Goal: Find specific page/section: Find specific page/section

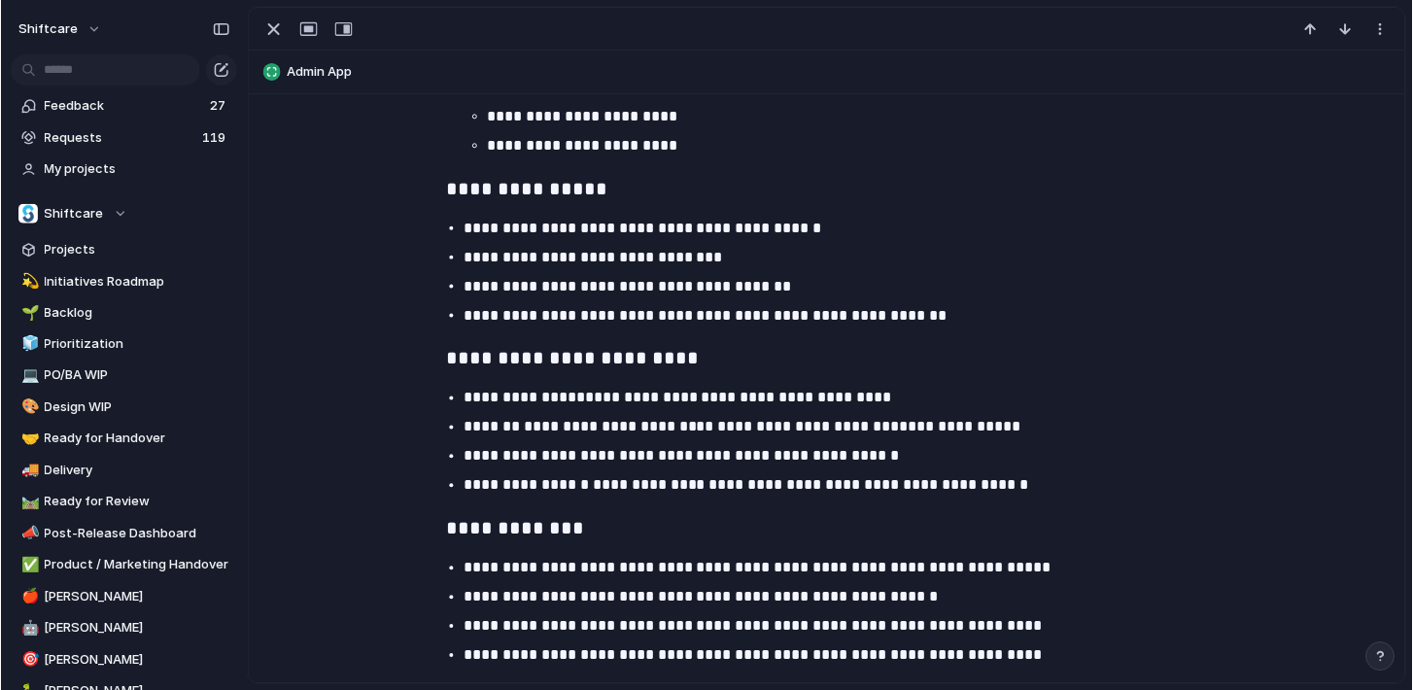
scroll to position [2334, 0]
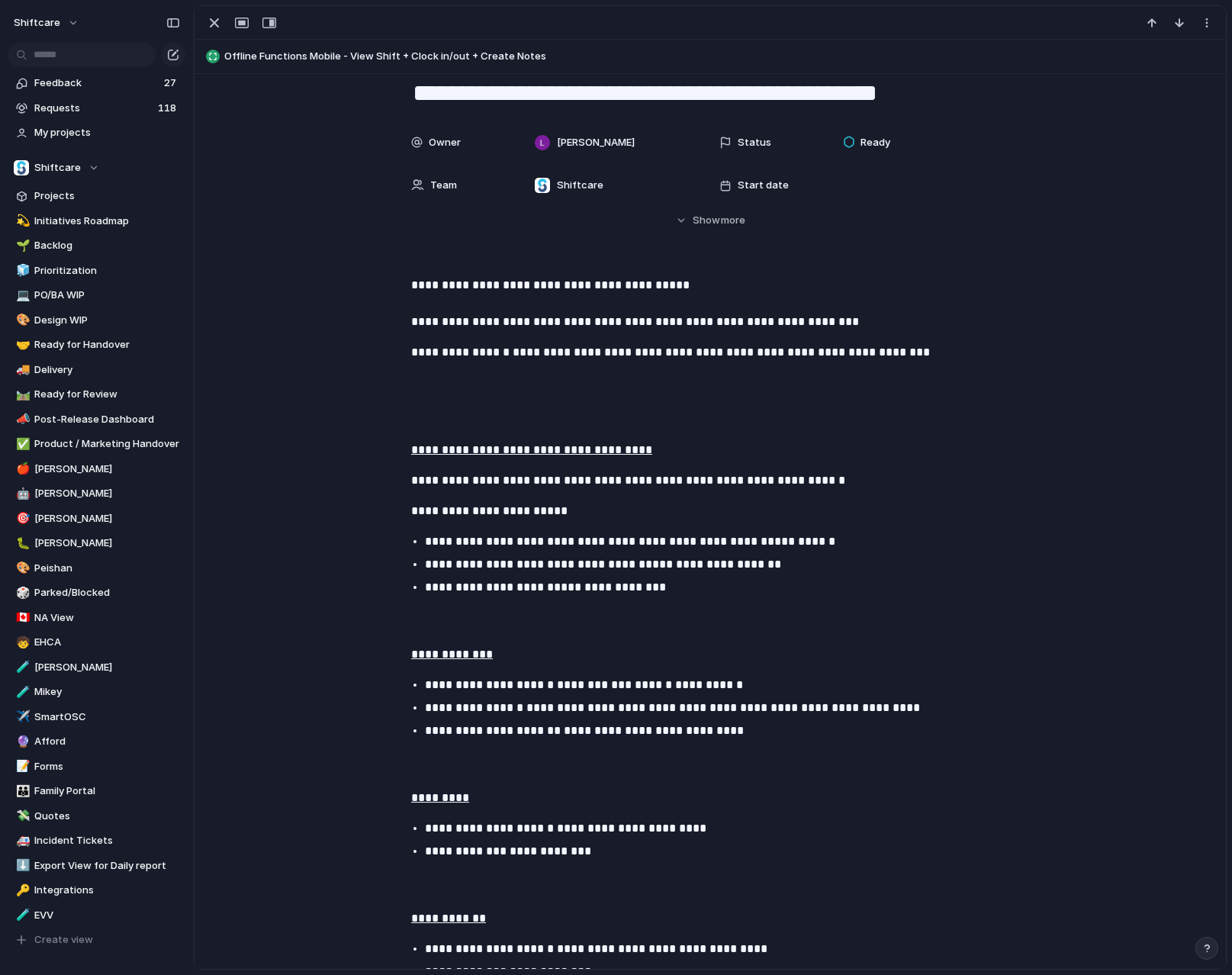
scroll to position [35, 0]
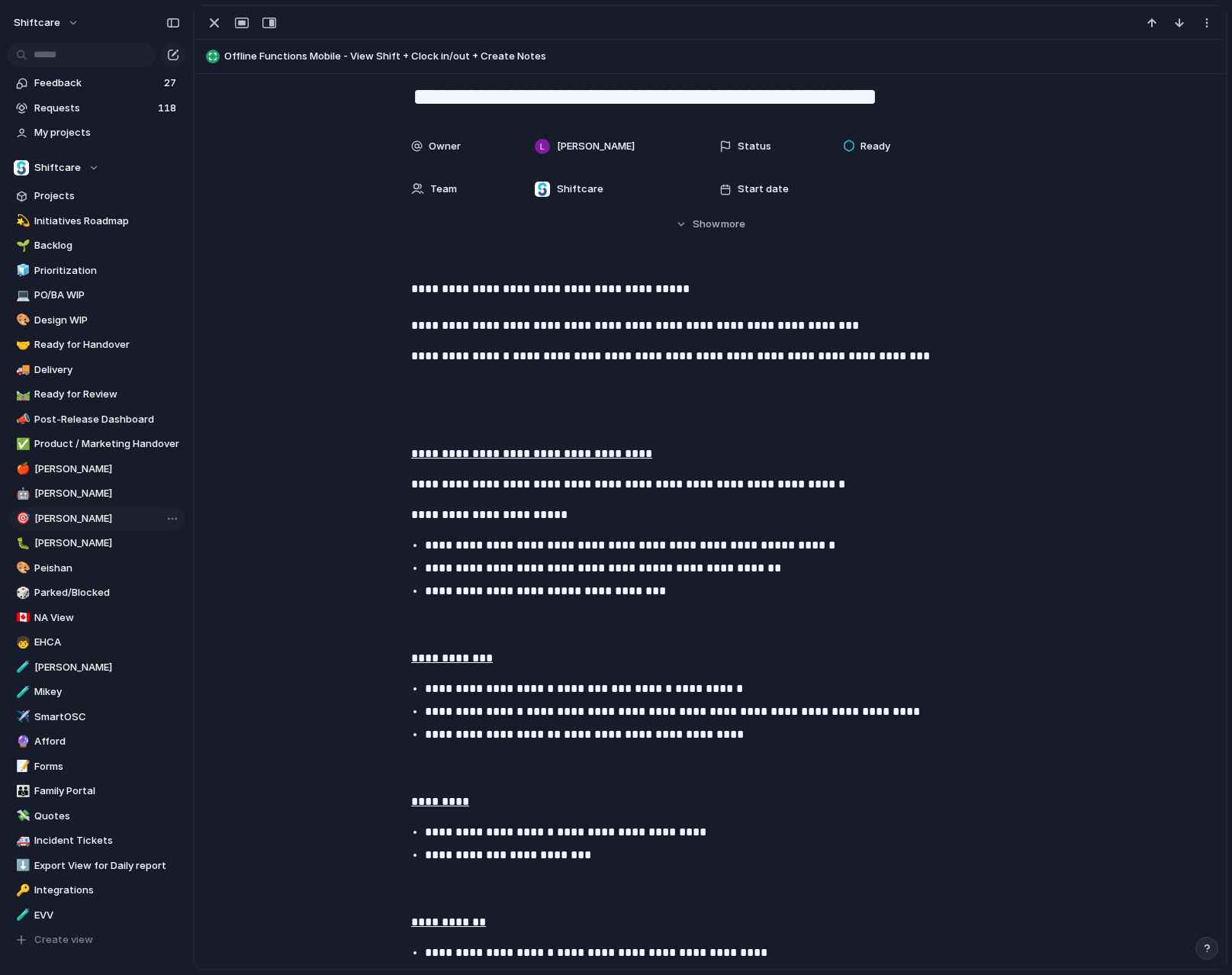
click at [87, 527] on link "🎯 Luke" at bounding box center [97, 518] width 177 height 23
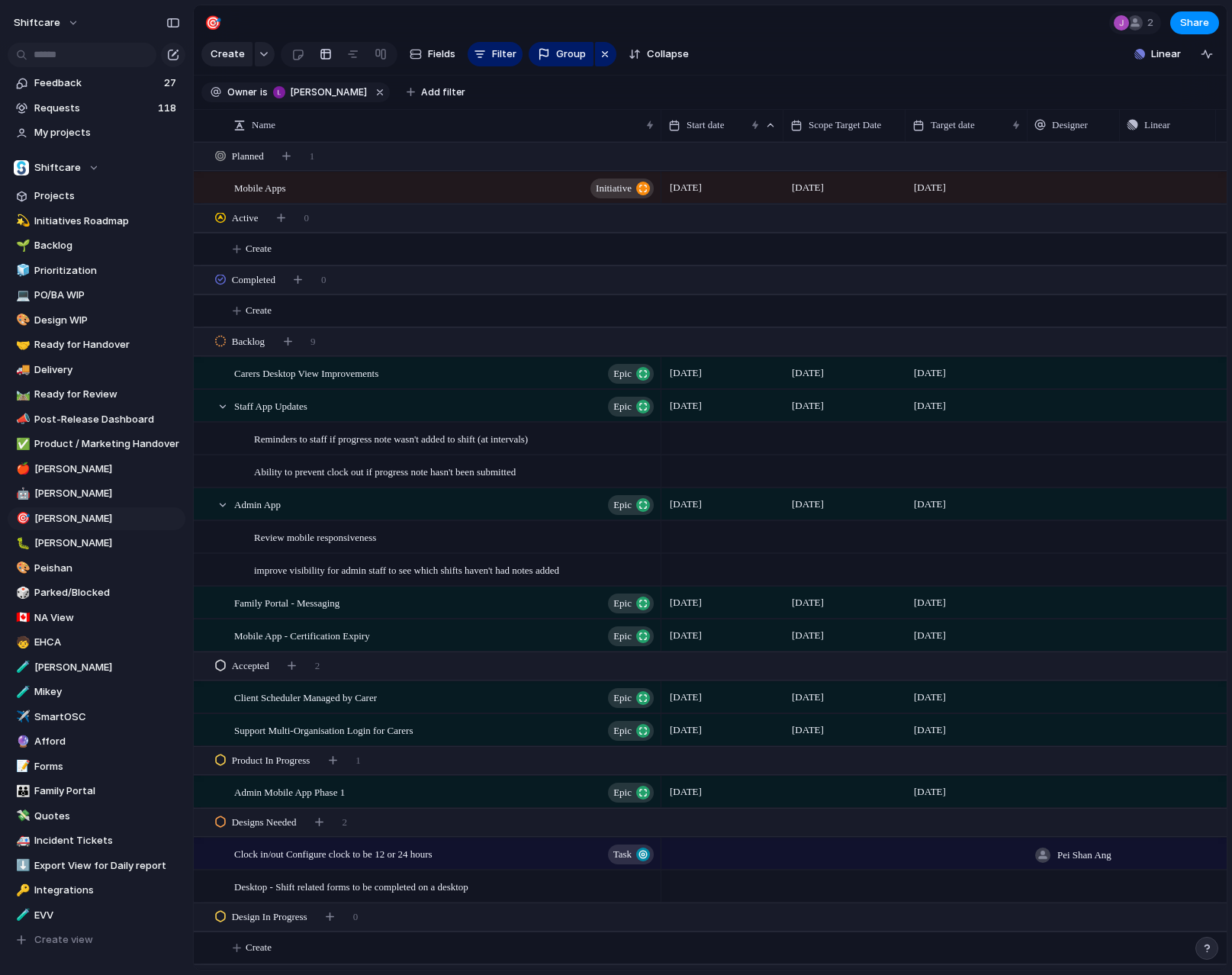
scroll to position [615, 0]
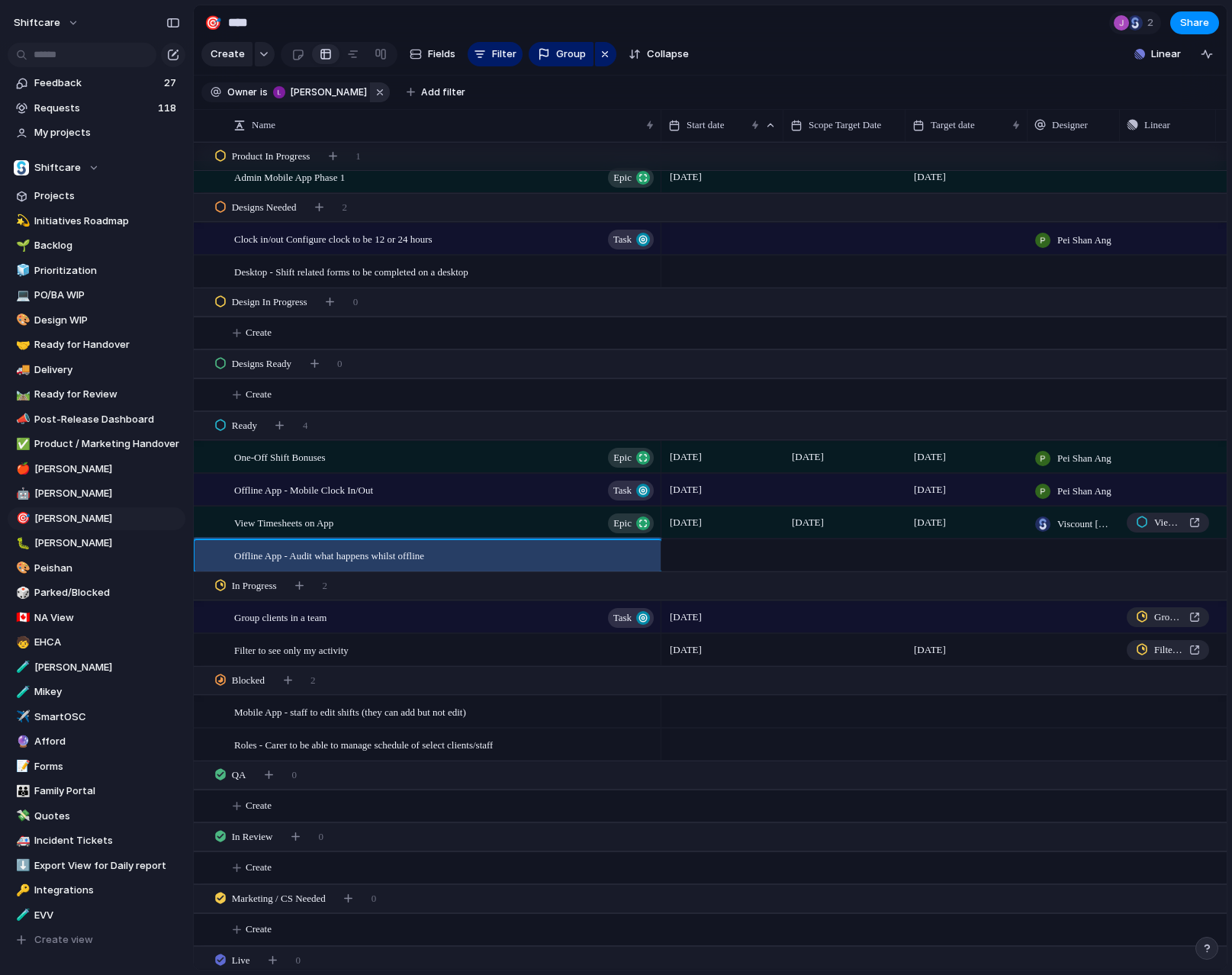
click at [370, 92] on button "button" at bounding box center [379, 92] width 20 height 20
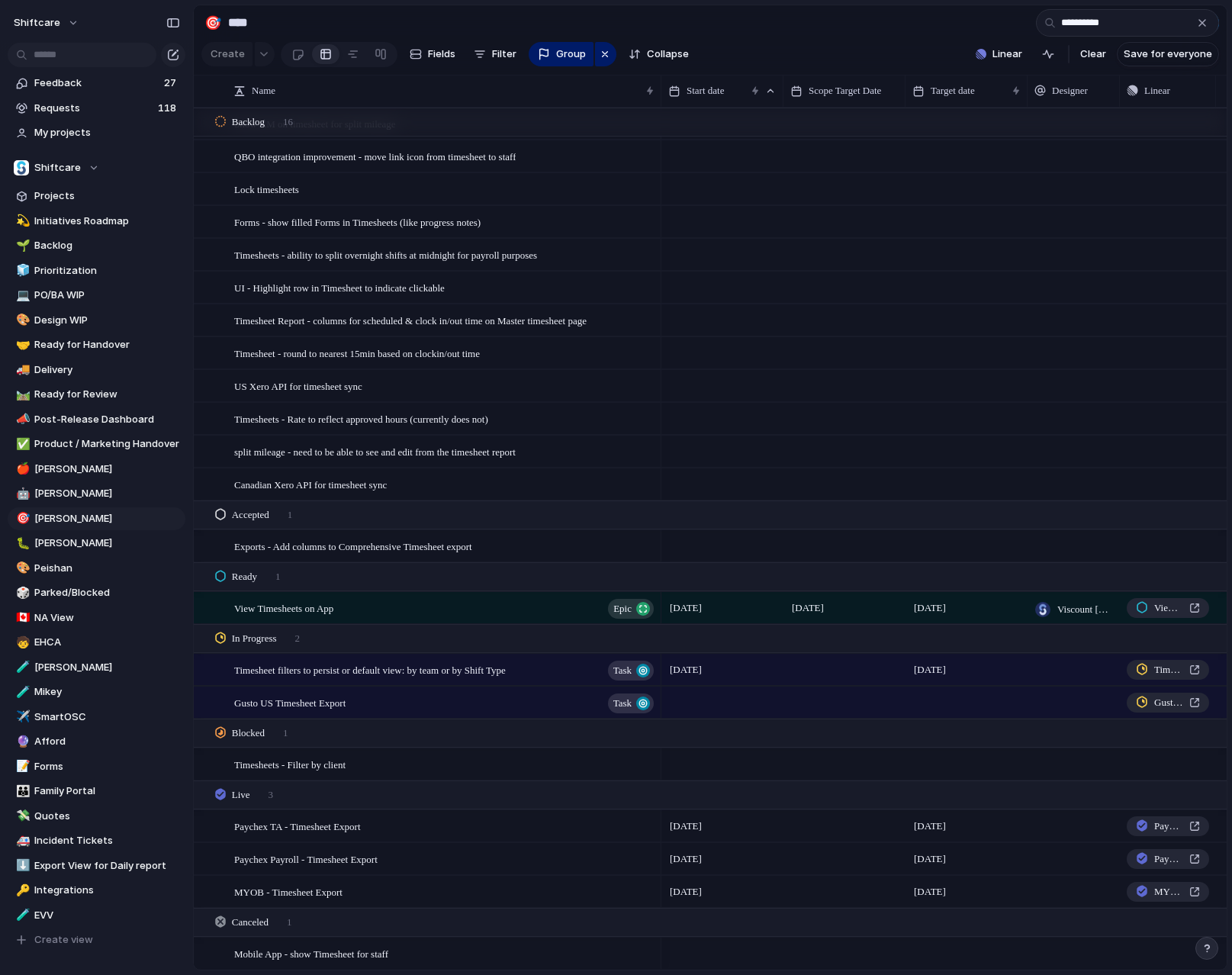
scroll to position [0, 0]
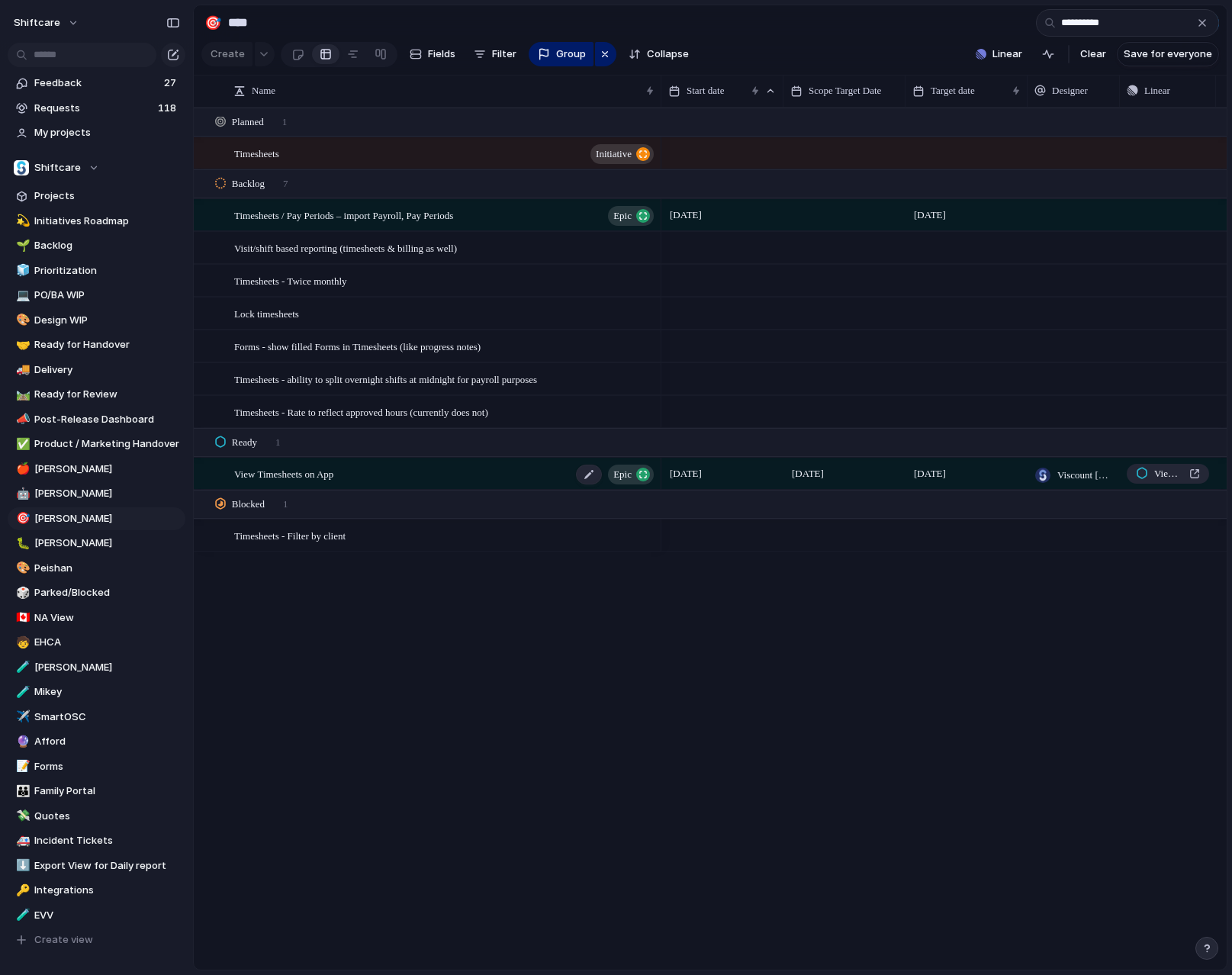
type input "**********"
click at [309, 477] on span "View Timesheets on App" at bounding box center [283, 473] width 99 height 17
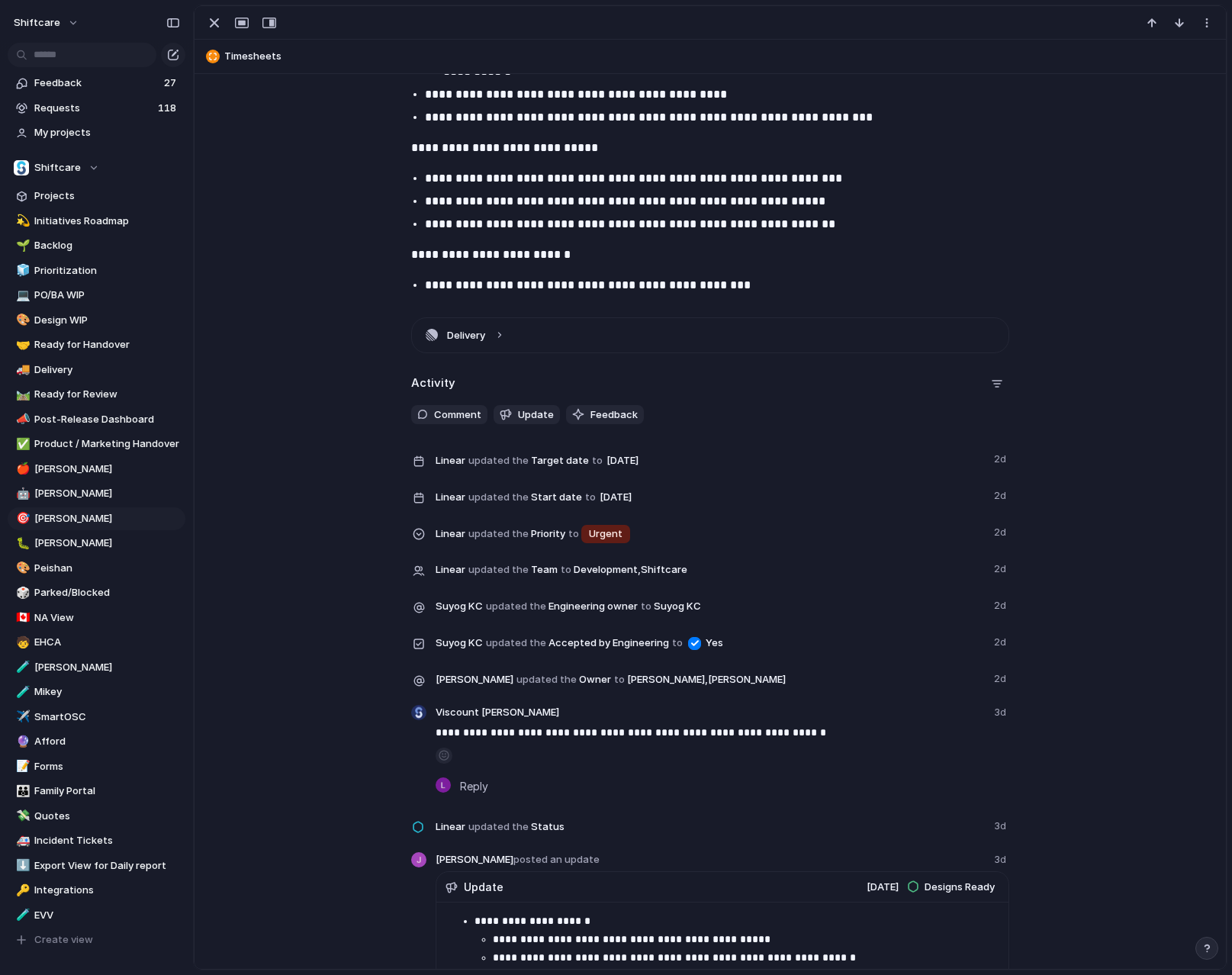
scroll to position [2355, 0]
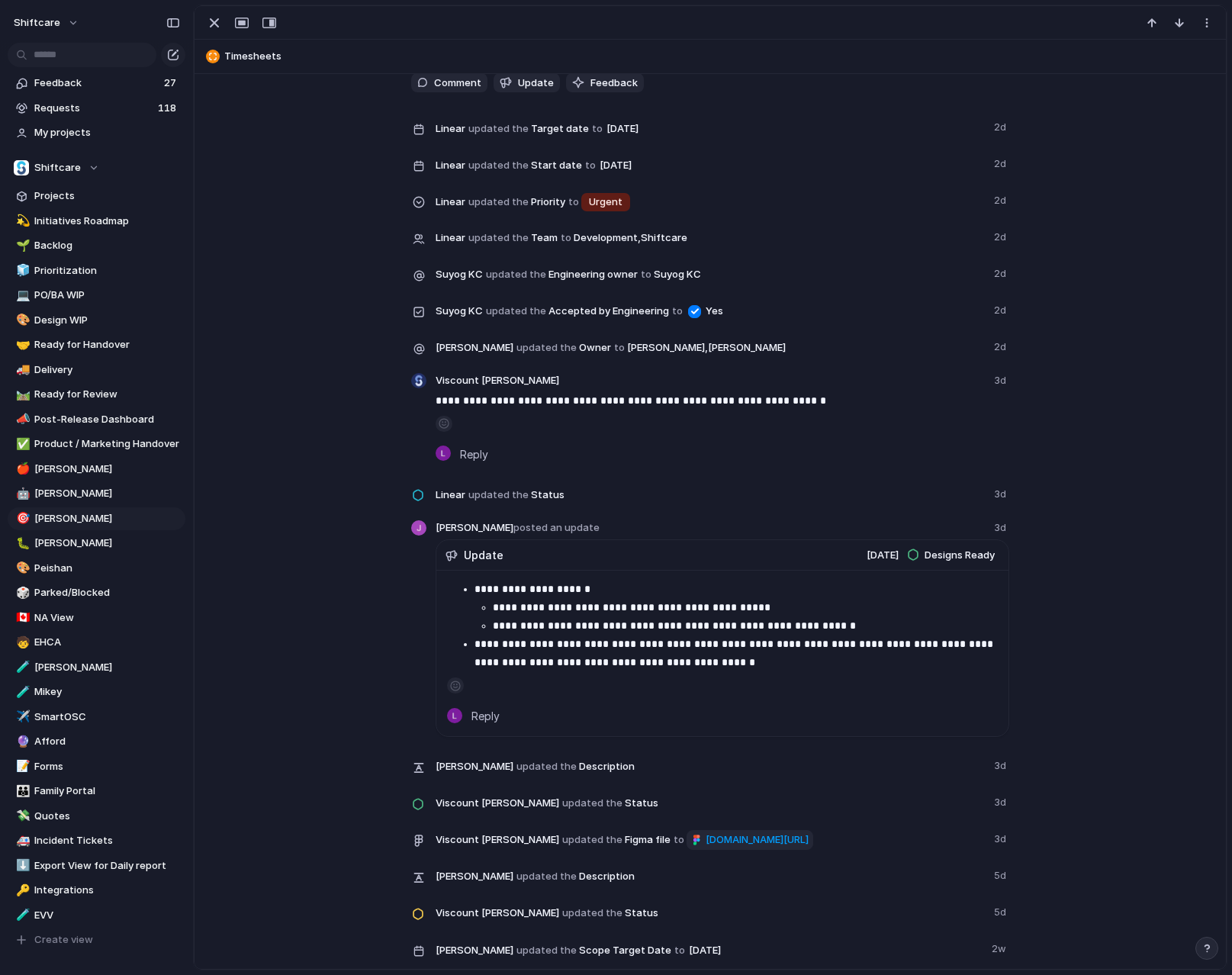
click at [706, 848] on span "figma.com/design/FwjhWXW6YN7y8Nqumcxk5p/View-Timesheets-on-App?node-id=0-1&p=f&…" at bounding box center [757, 839] width 103 height 15
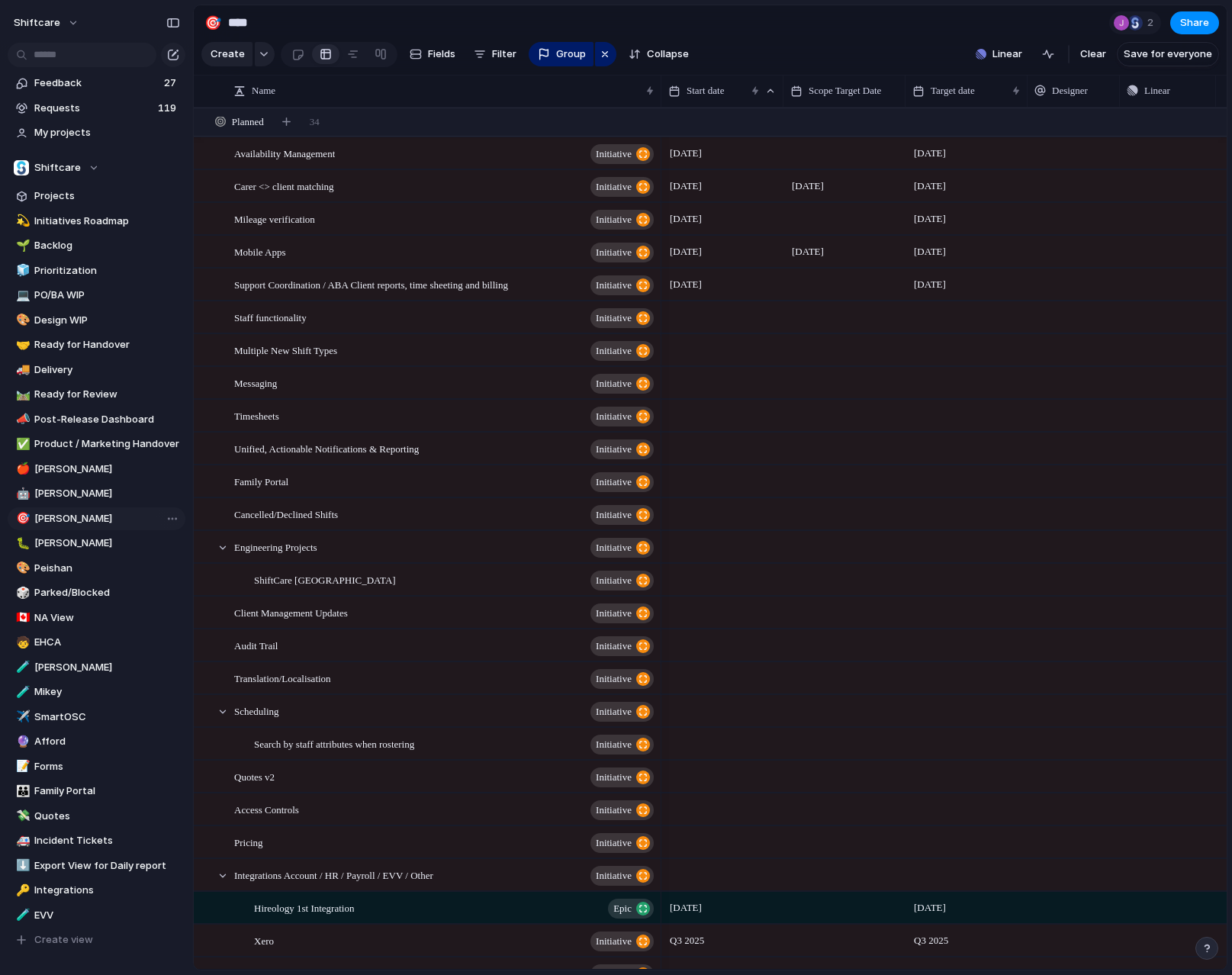
click at [71, 519] on span "[PERSON_NAME]" at bounding box center [108, 518] width 146 height 15
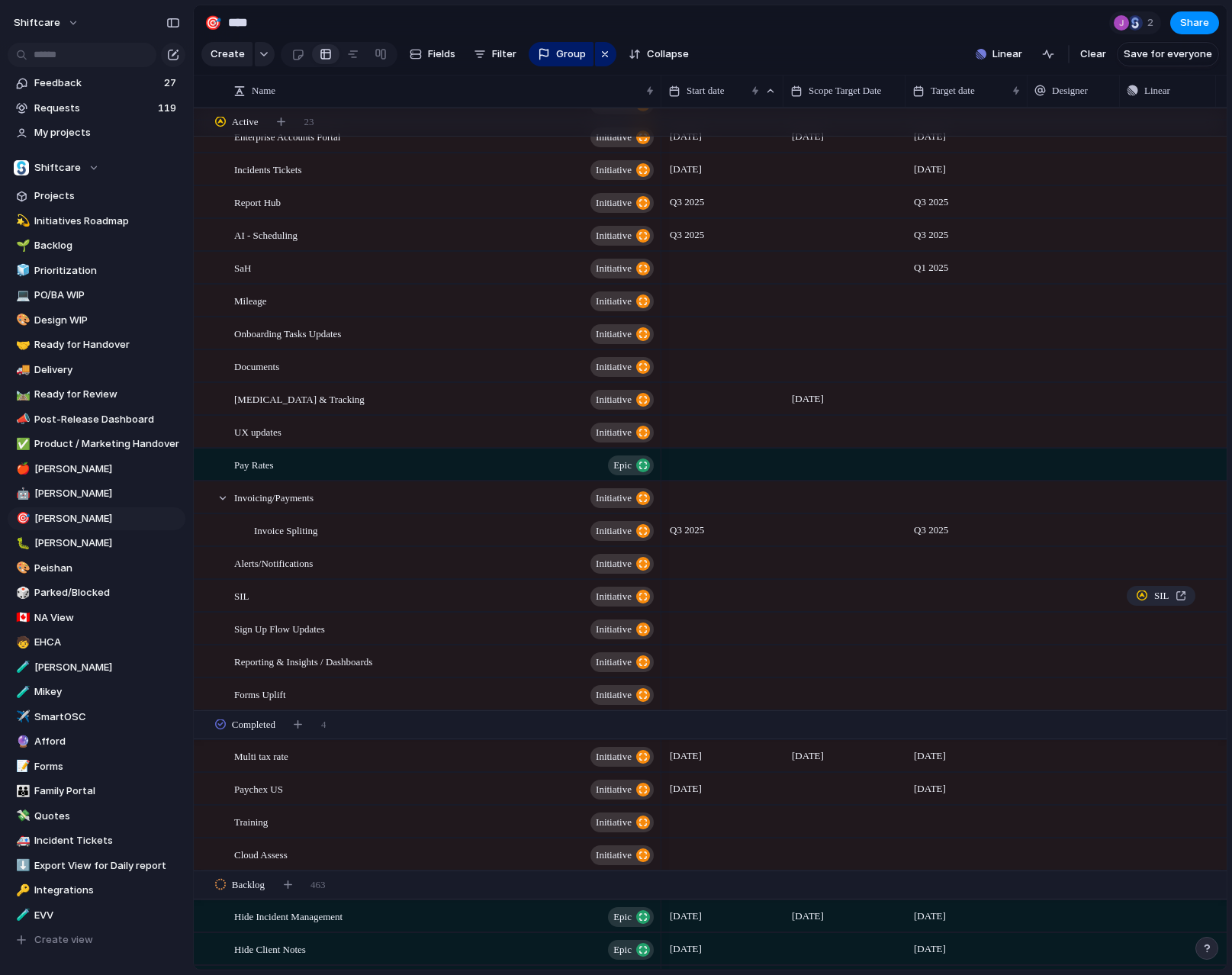
scroll to position [1362, 0]
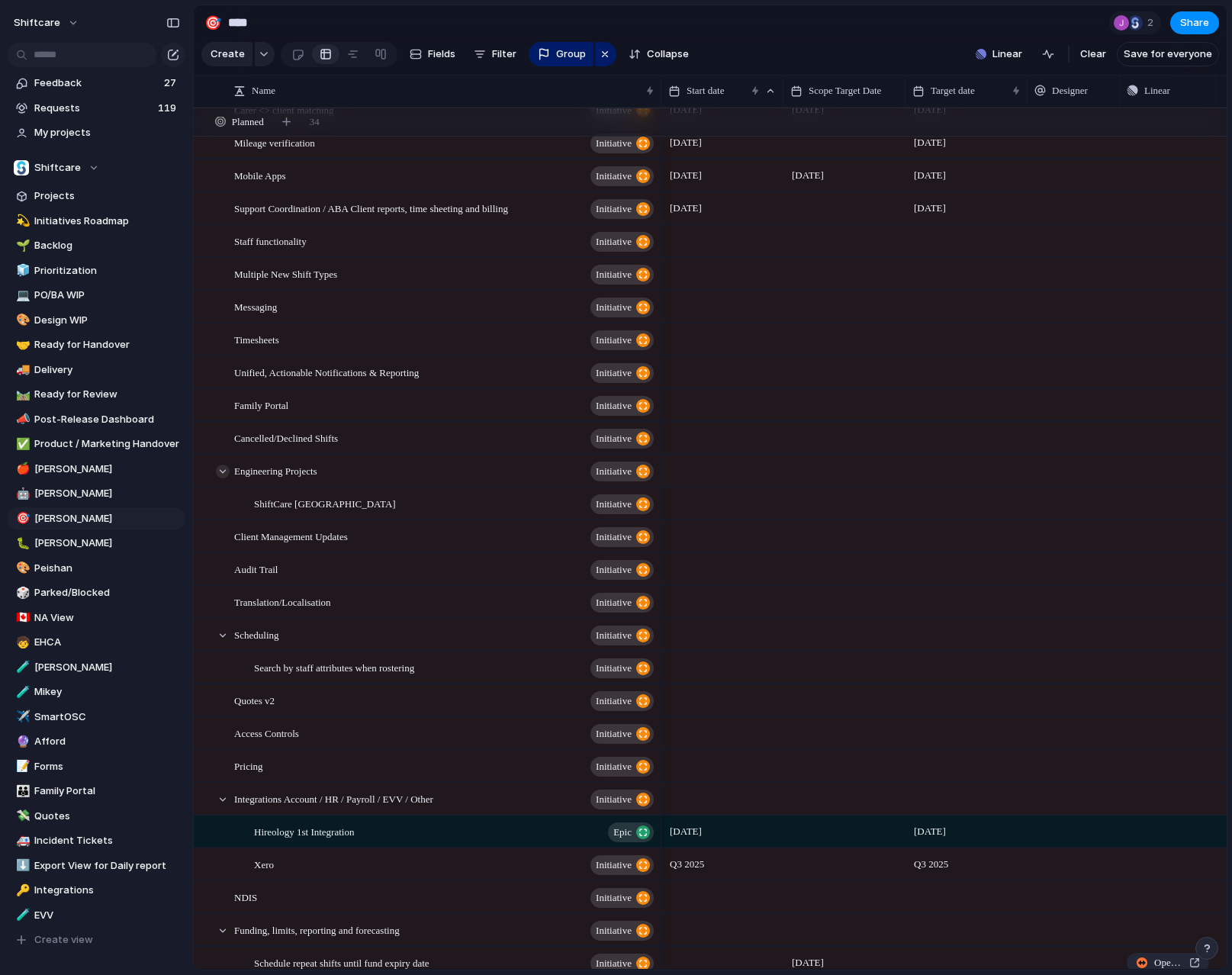
click at [228, 471] on div at bounding box center [222, 471] width 13 height 13
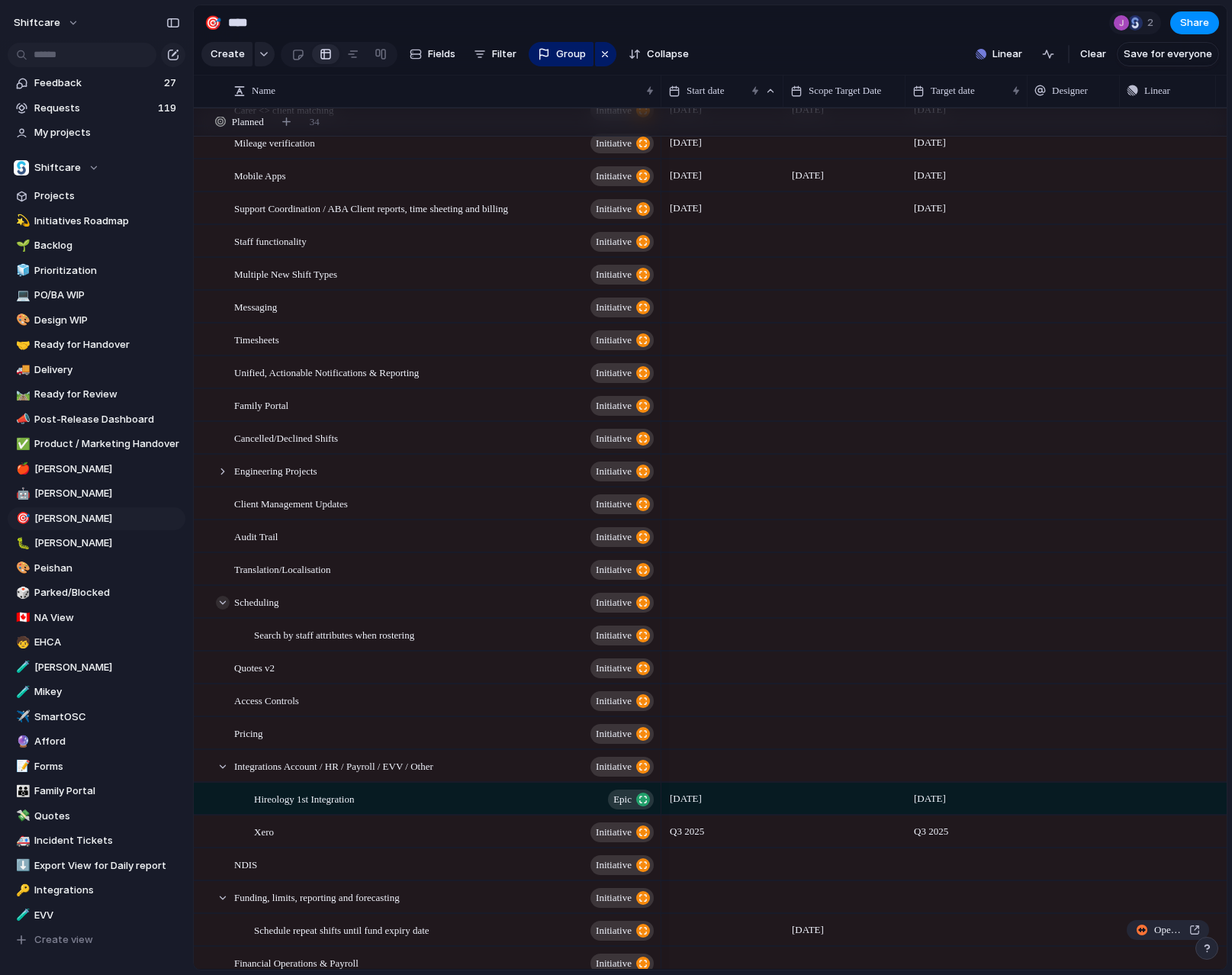
click at [225, 599] on div at bounding box center [222, 602] width 13 height 13
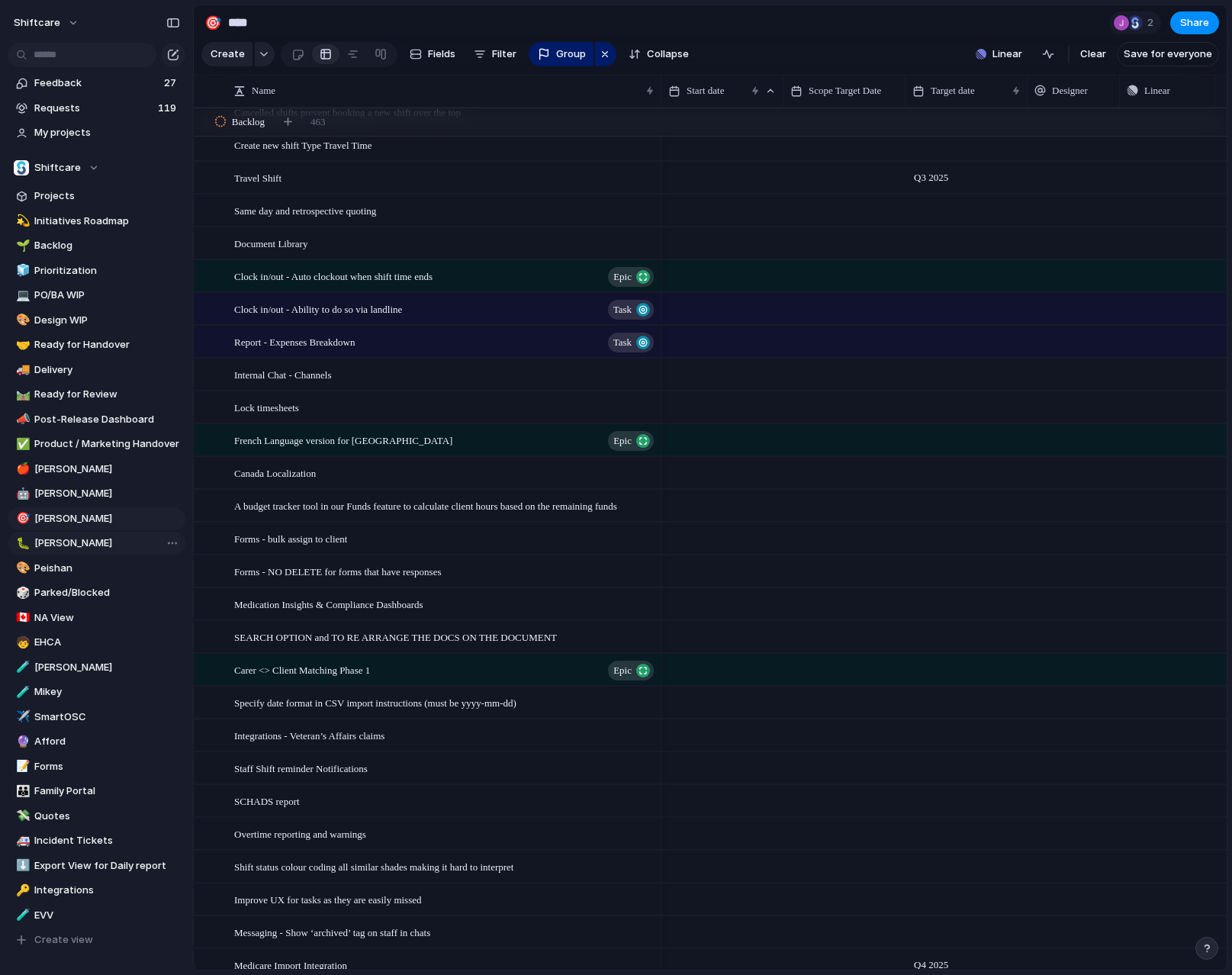
click at [62, 544] on span "[PERSON_NAME]" at bounding box center [108, 542] width 146 height 15
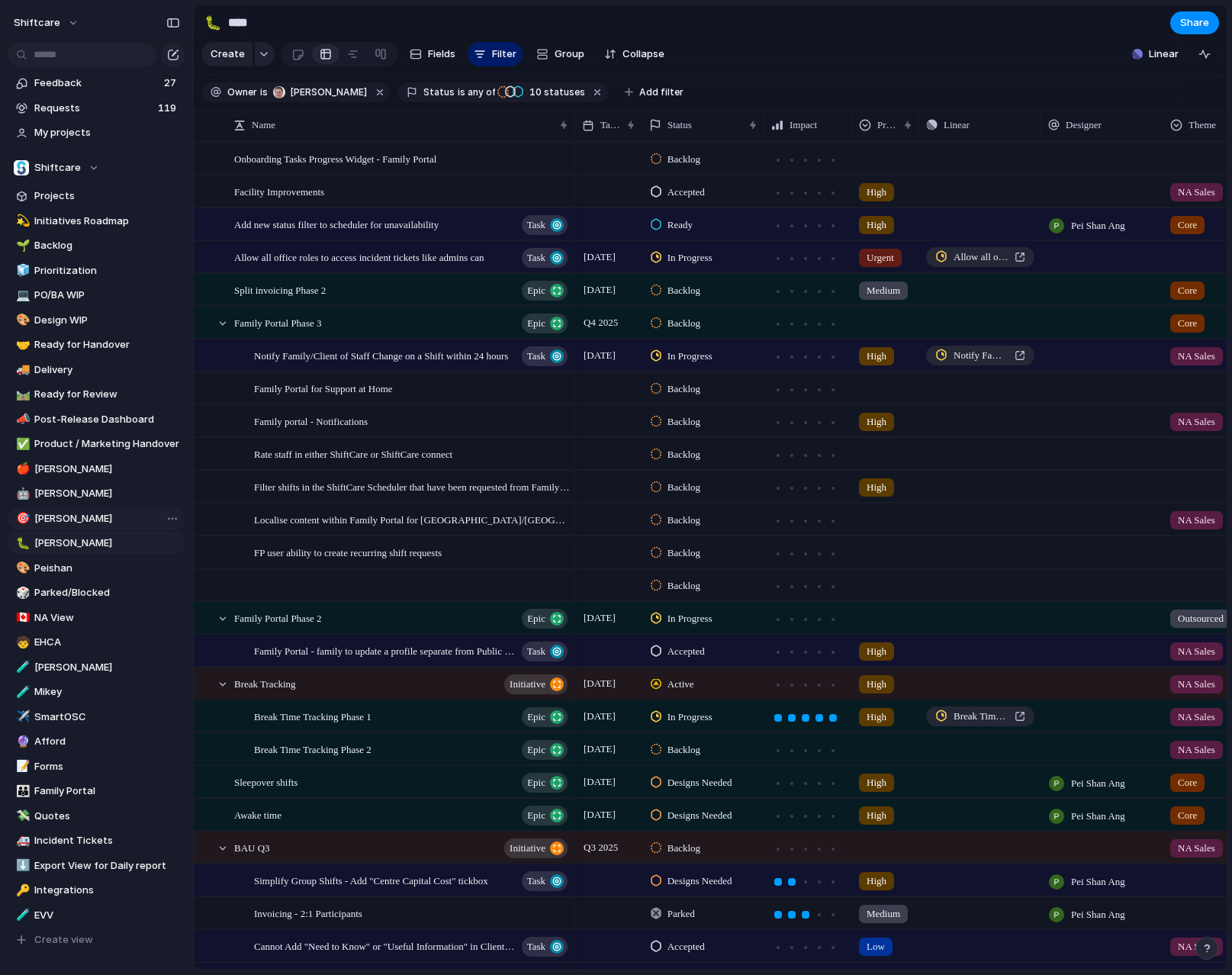
click at [81, 522] on span "[PERSON_NAME]" at bounding box center [108, 518] width 146 height 15
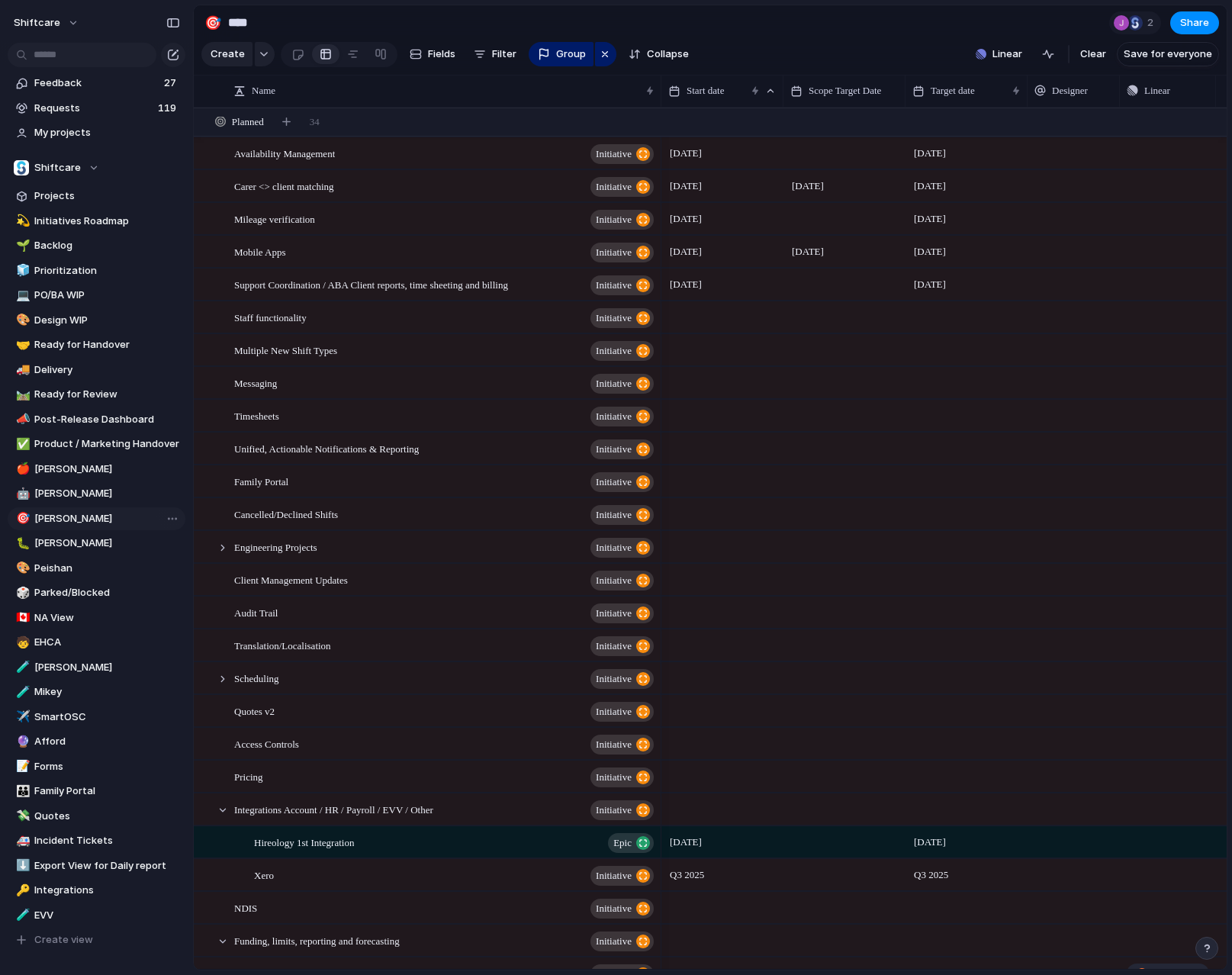
type input "****"
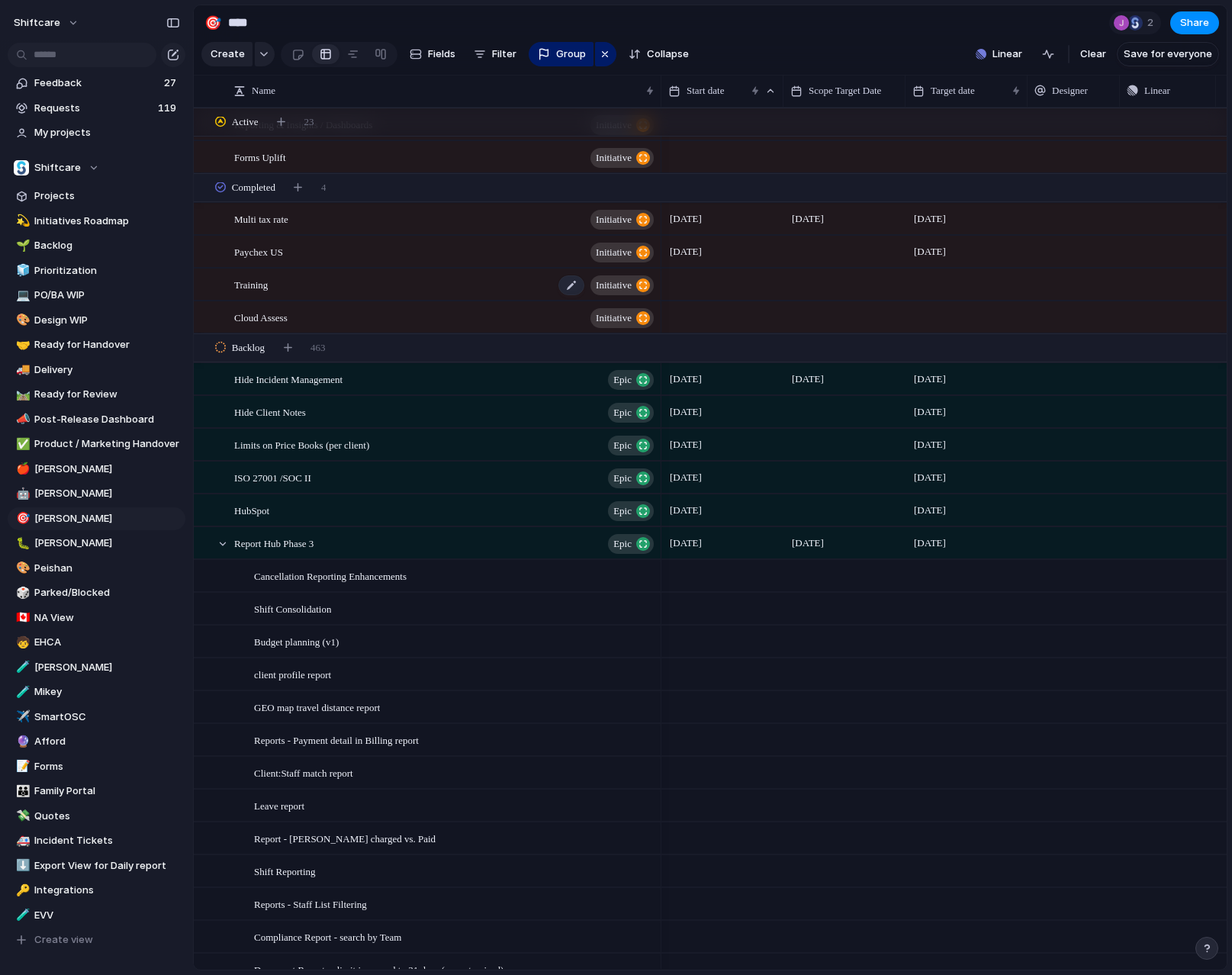
click at [266, 292] on div "Training initiative" at bounding box center [444, 285] width 422 height 31
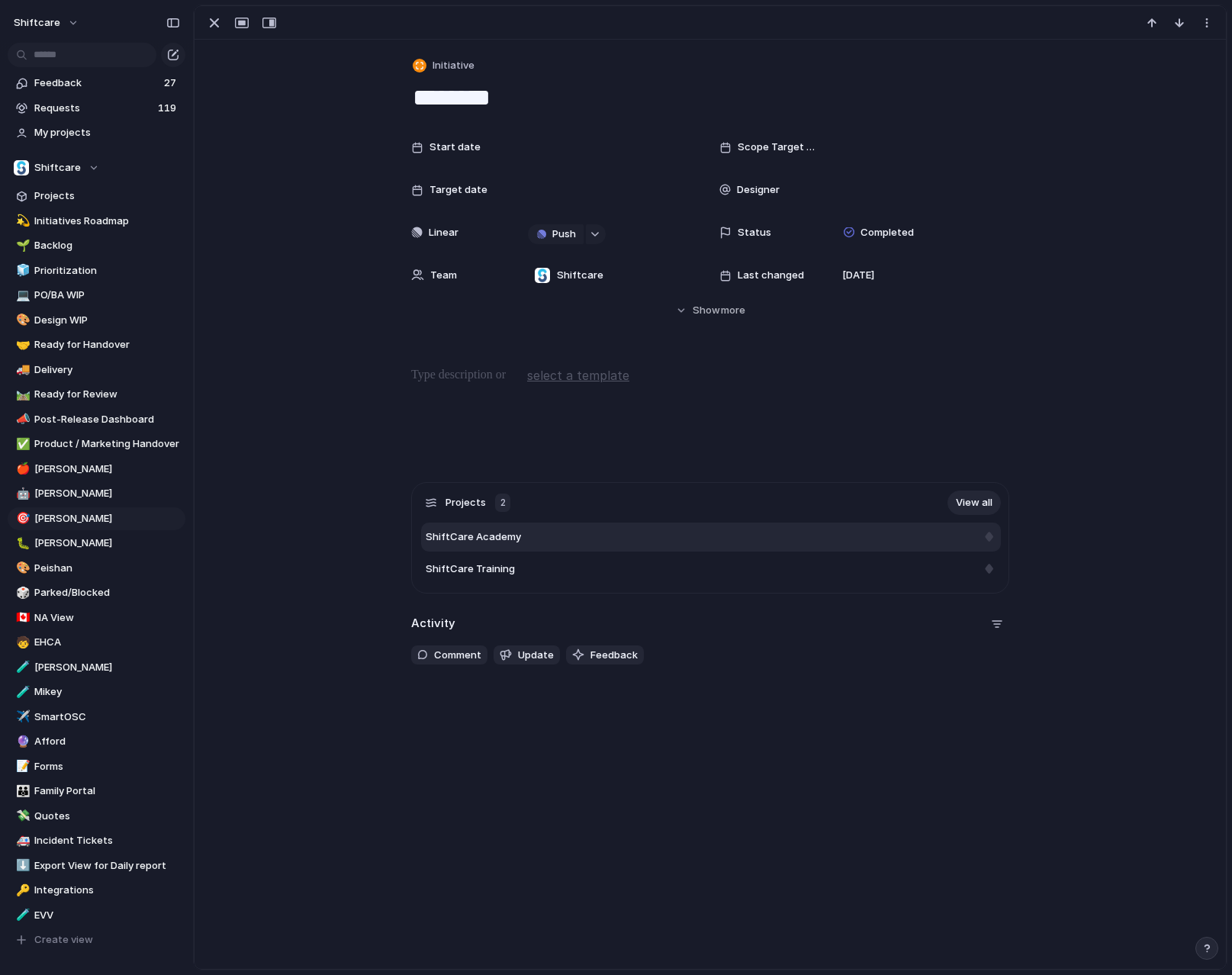
click at [460, 538] on span "ShiftCare Academy" at bounding box center [473, 536] width 95 height 15
type textarea "**********"
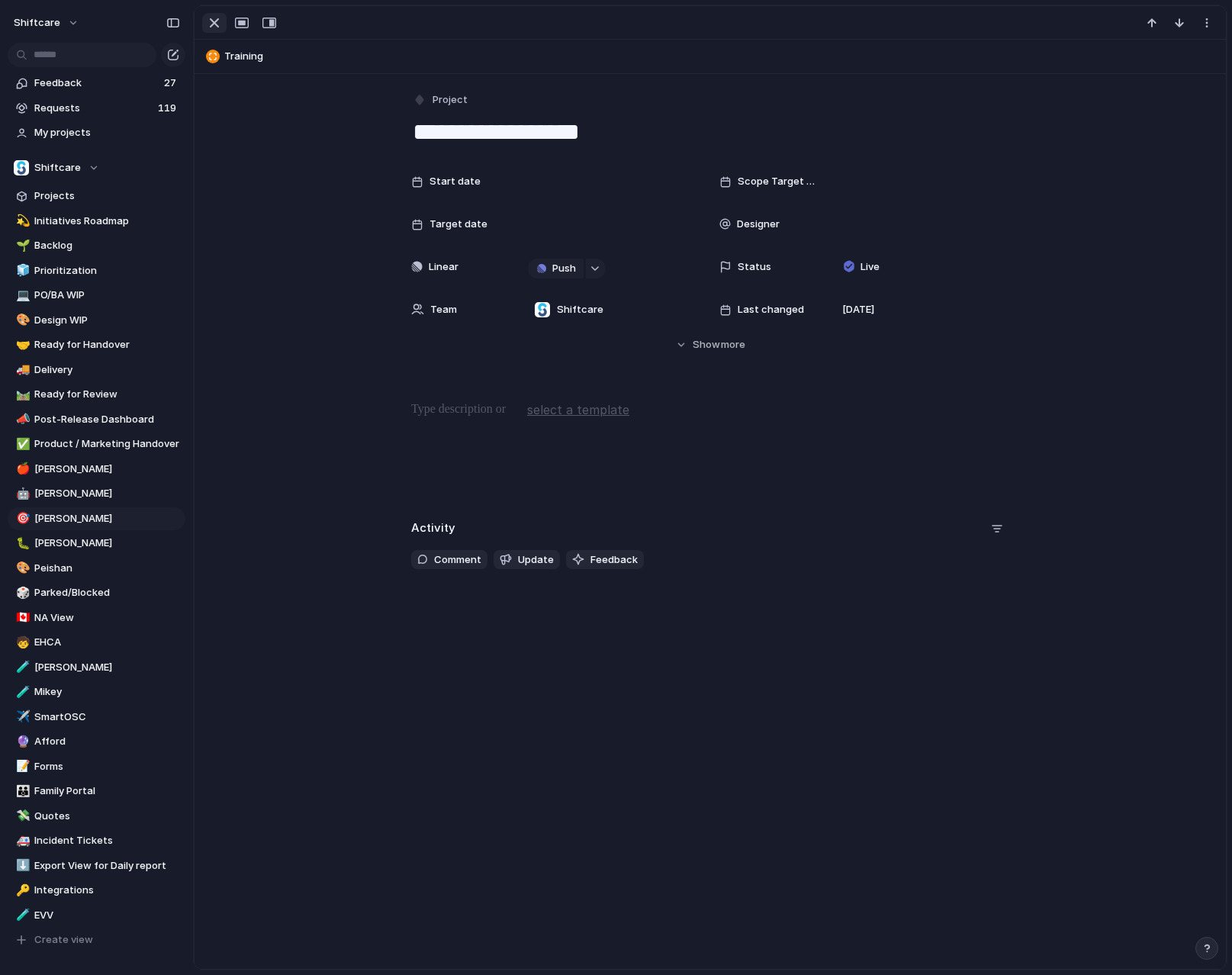
click at [218, 25] on div "button" at bounding box center [214, 22] width 18 height 18
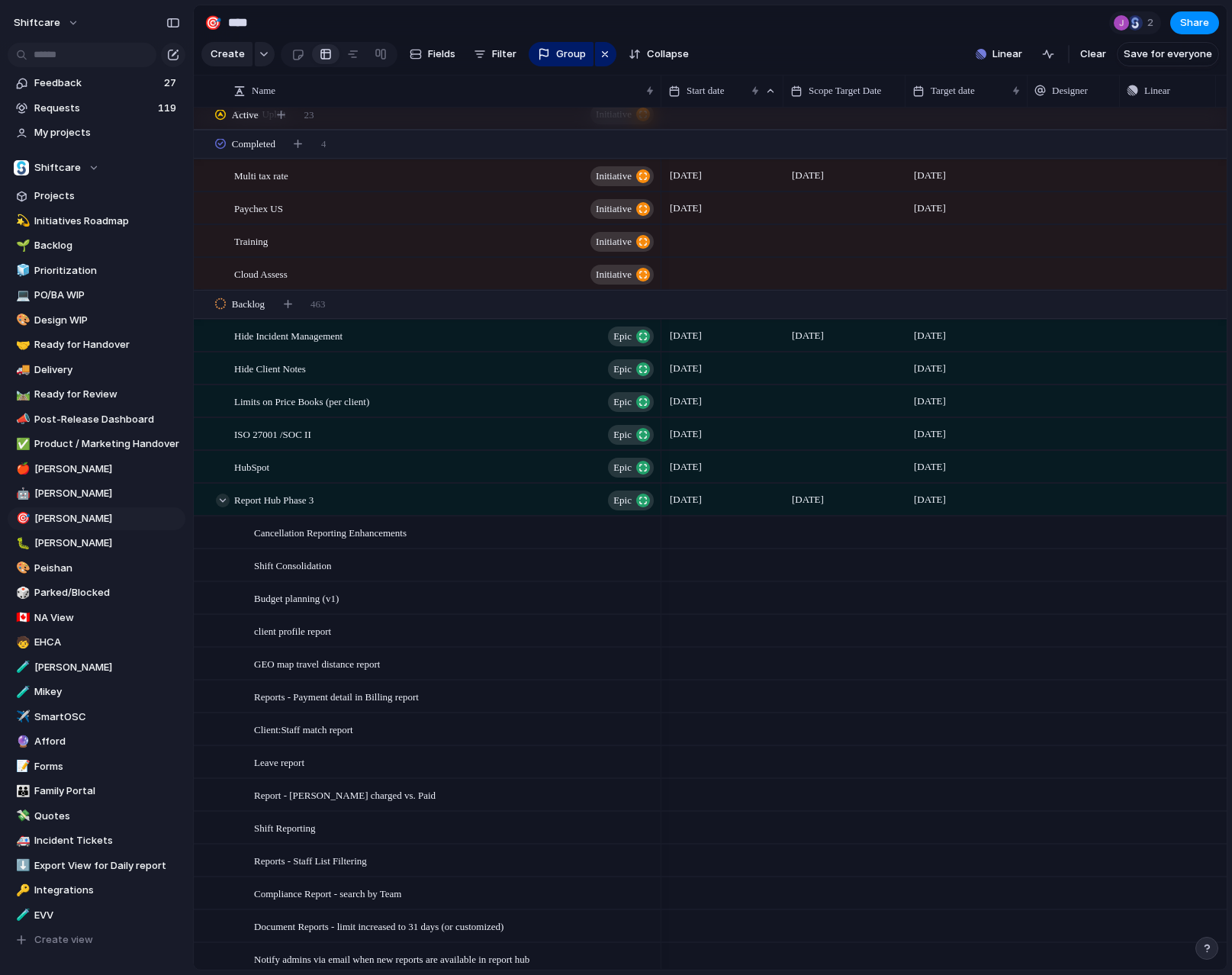
click at [226, 502] on div at bounding box center [222, 500] width 13 height 13
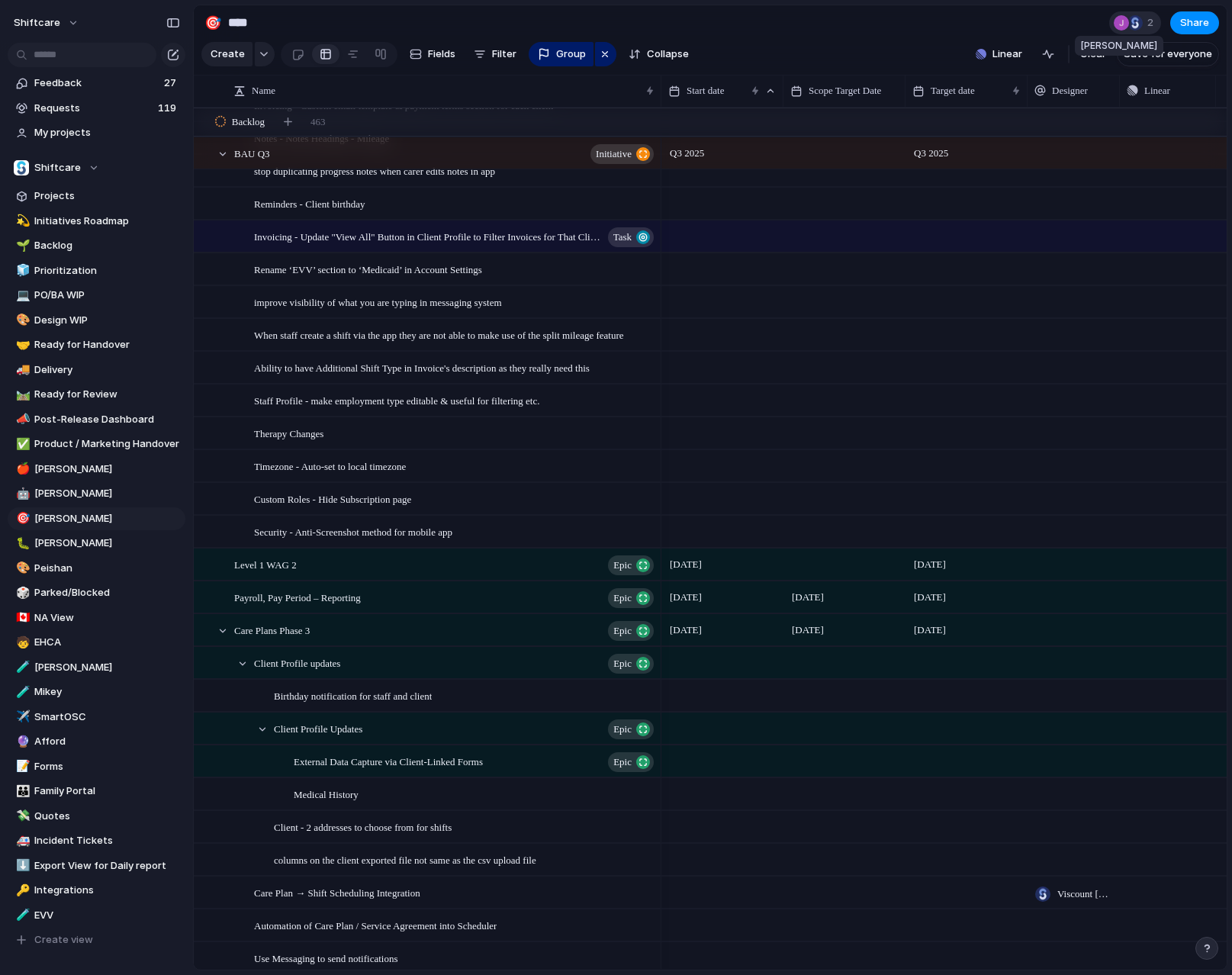
click at [1128, 24] on div at bounding box center [1121, 22] width 15 height 15
click at [908, 15] on div "Seen by Viscount Villanueva Jonathan Agness" at bounding box center [616, 488] width 1232 height 975
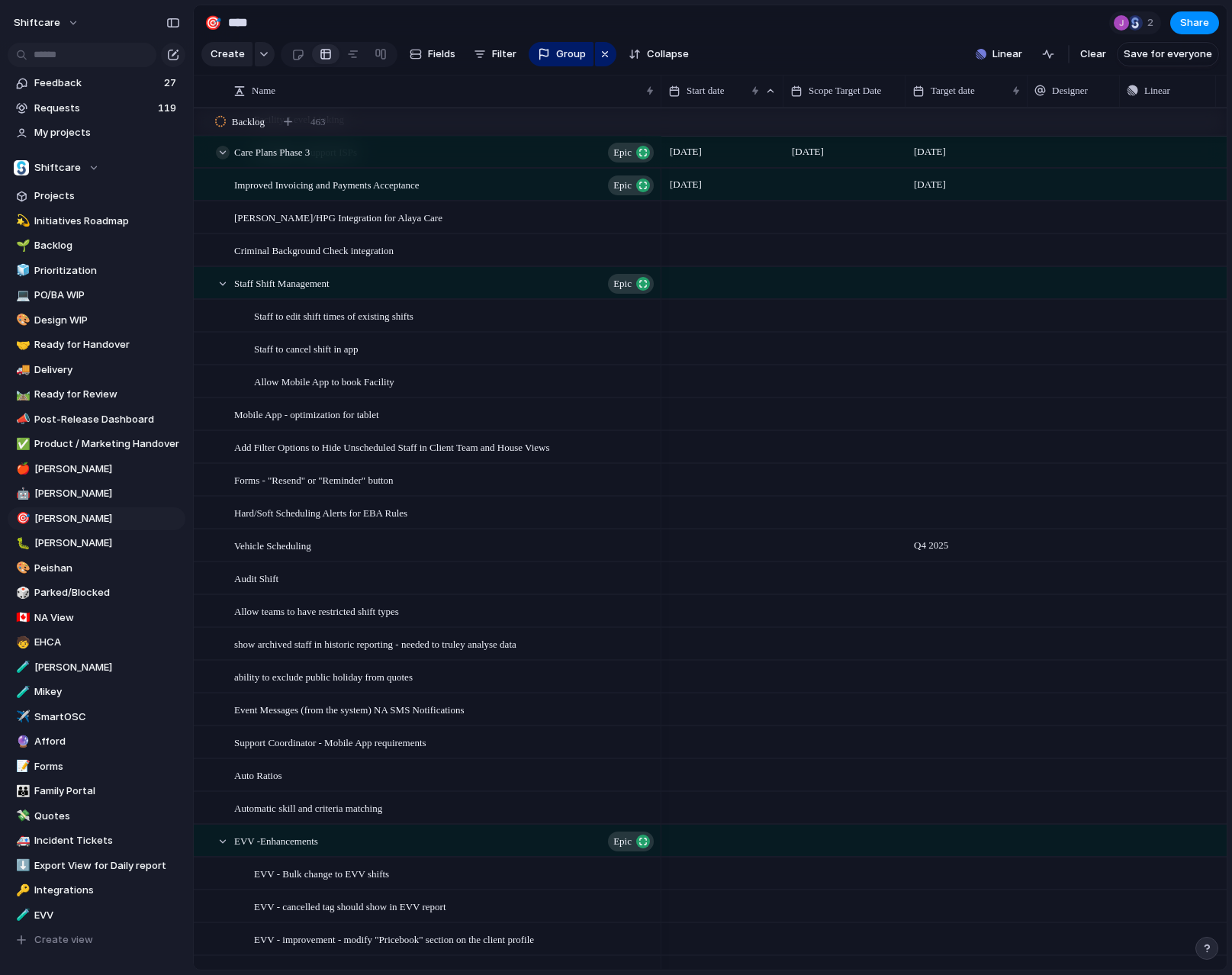
click at [223, 158] on div at bounding box center [222, 152] width 13 height 13
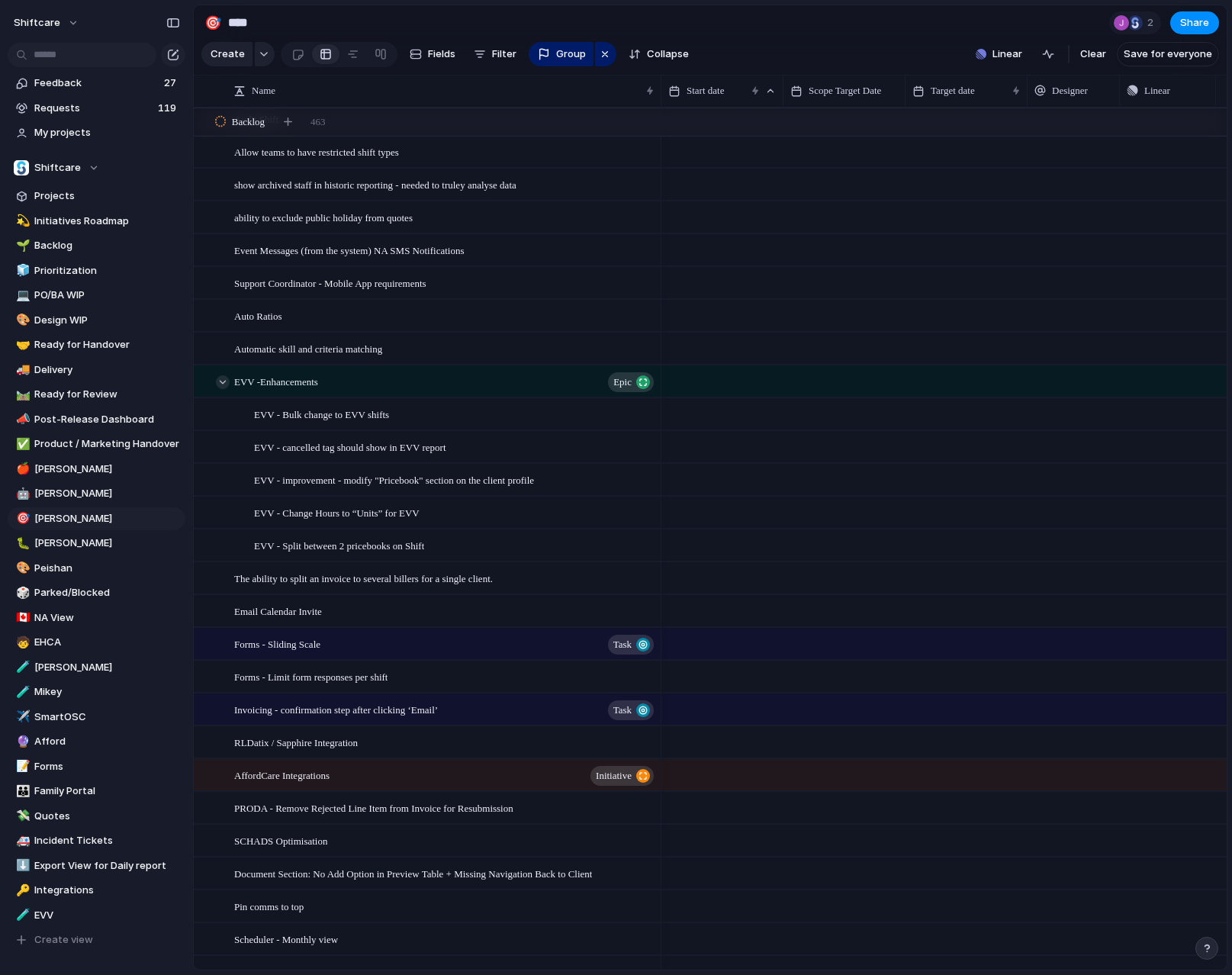
click at [228, 385] on div at bounding box center [222, 382] width 13 height 13
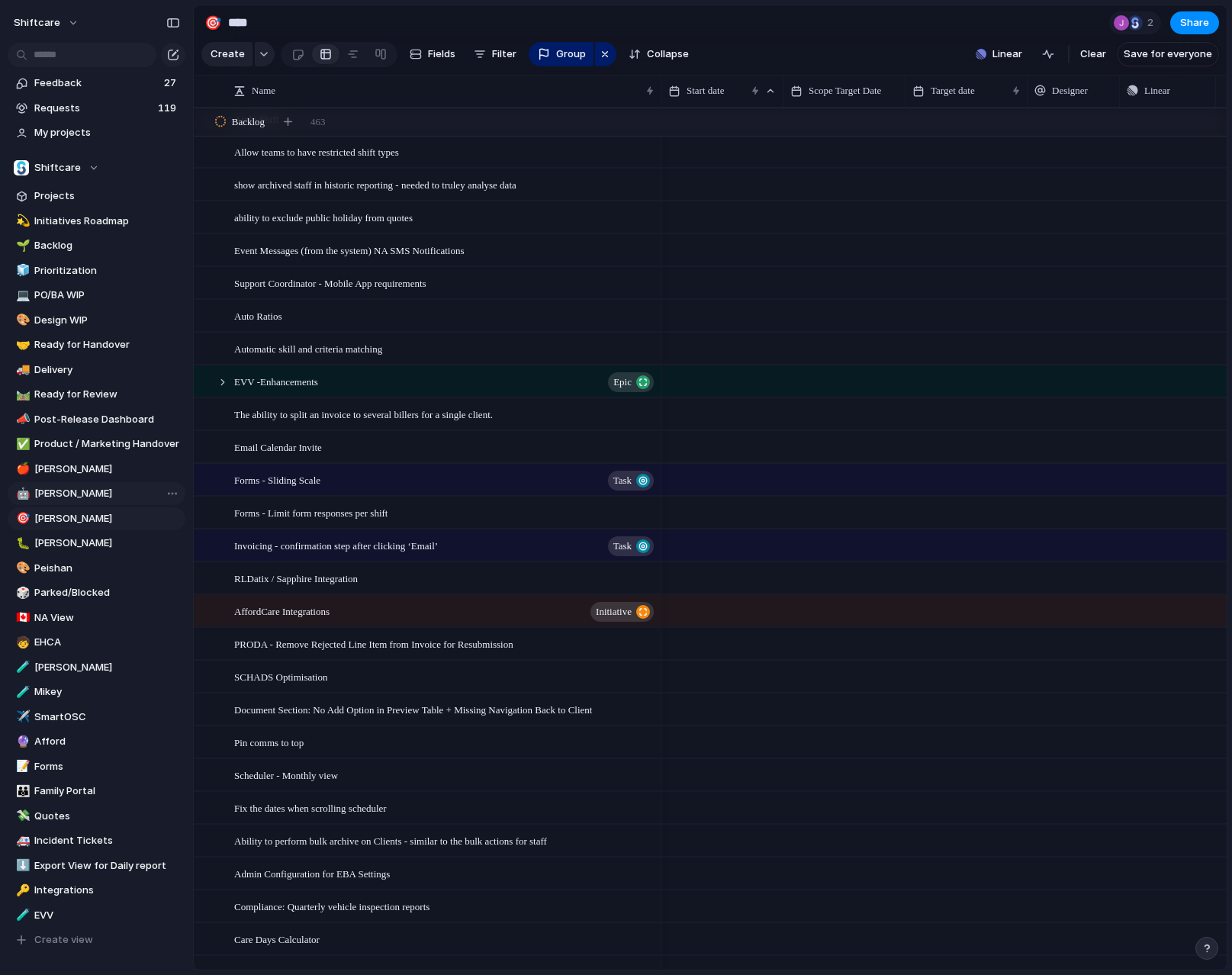
click at [90, 499] on span "[PERSON_NAME]" at bounding box center [108, 493] width 146 height 15
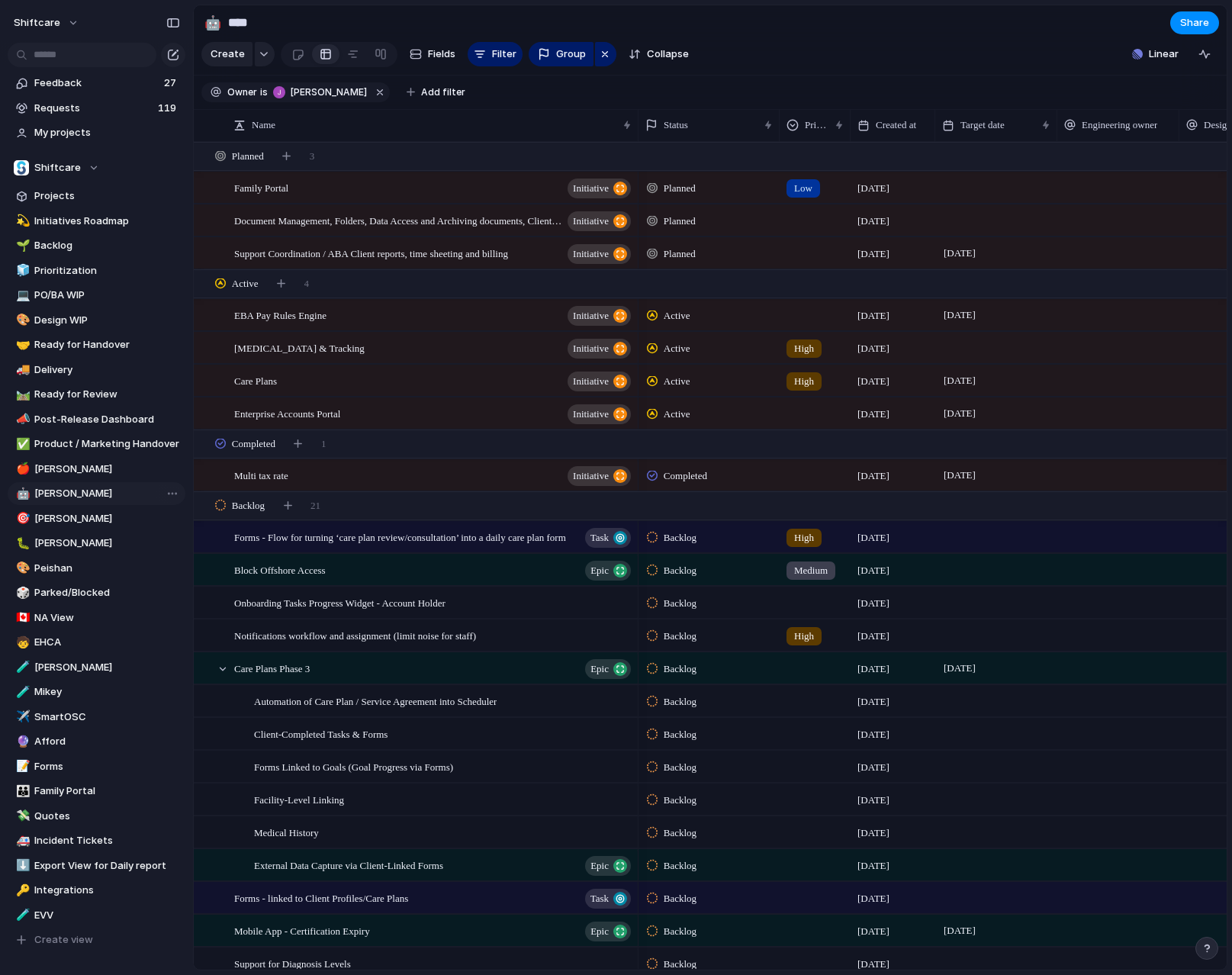
type input "***"
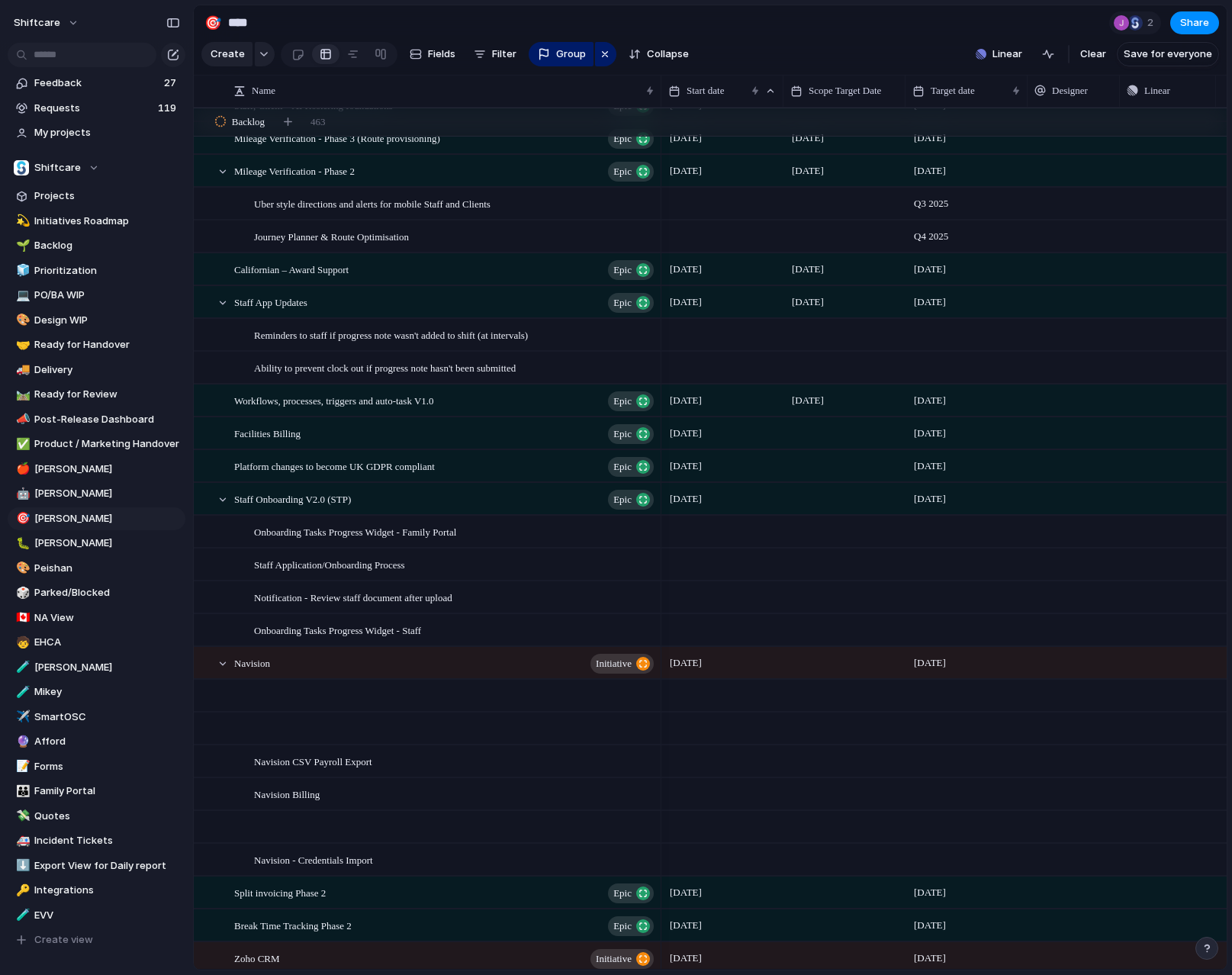
scroll to position [2396, 0]
click at [220, 502] on div at bounding box center [222, 502] width 13 height 13
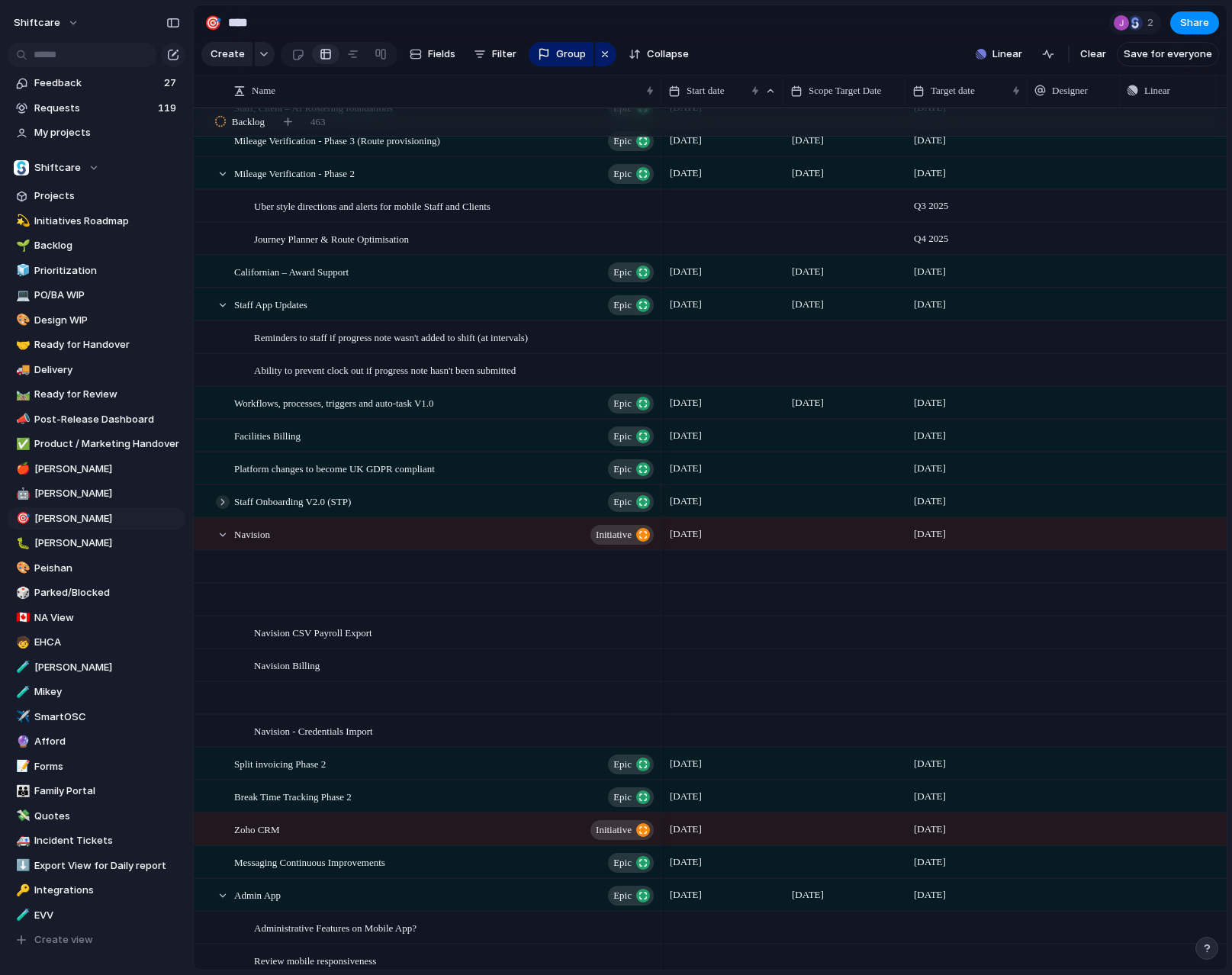
click at [220, 502] on div at bounding box center [222, 502] width 13 height 13
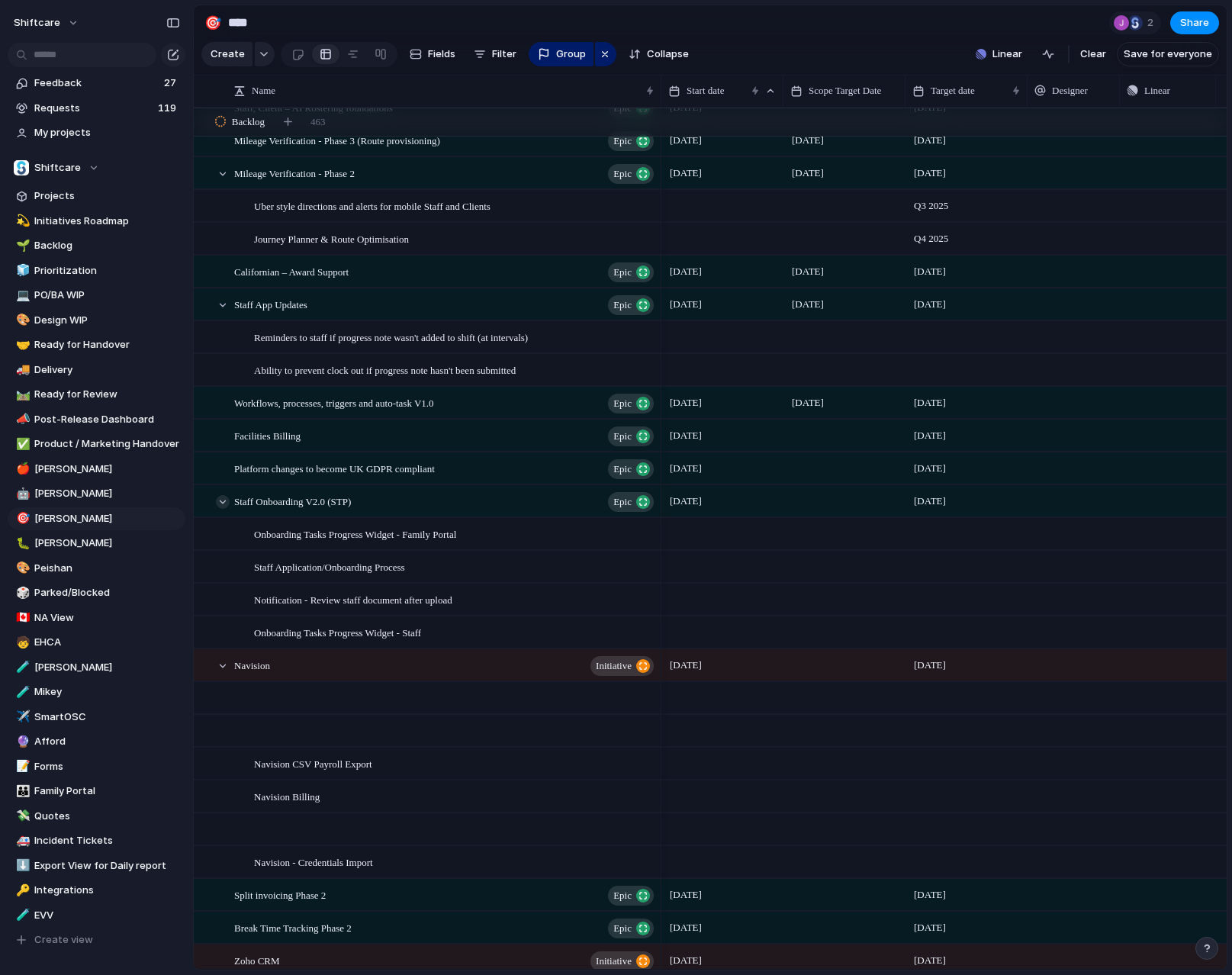
click at [220, 502] on div at bounding box center [222, 502] width 13 height 13
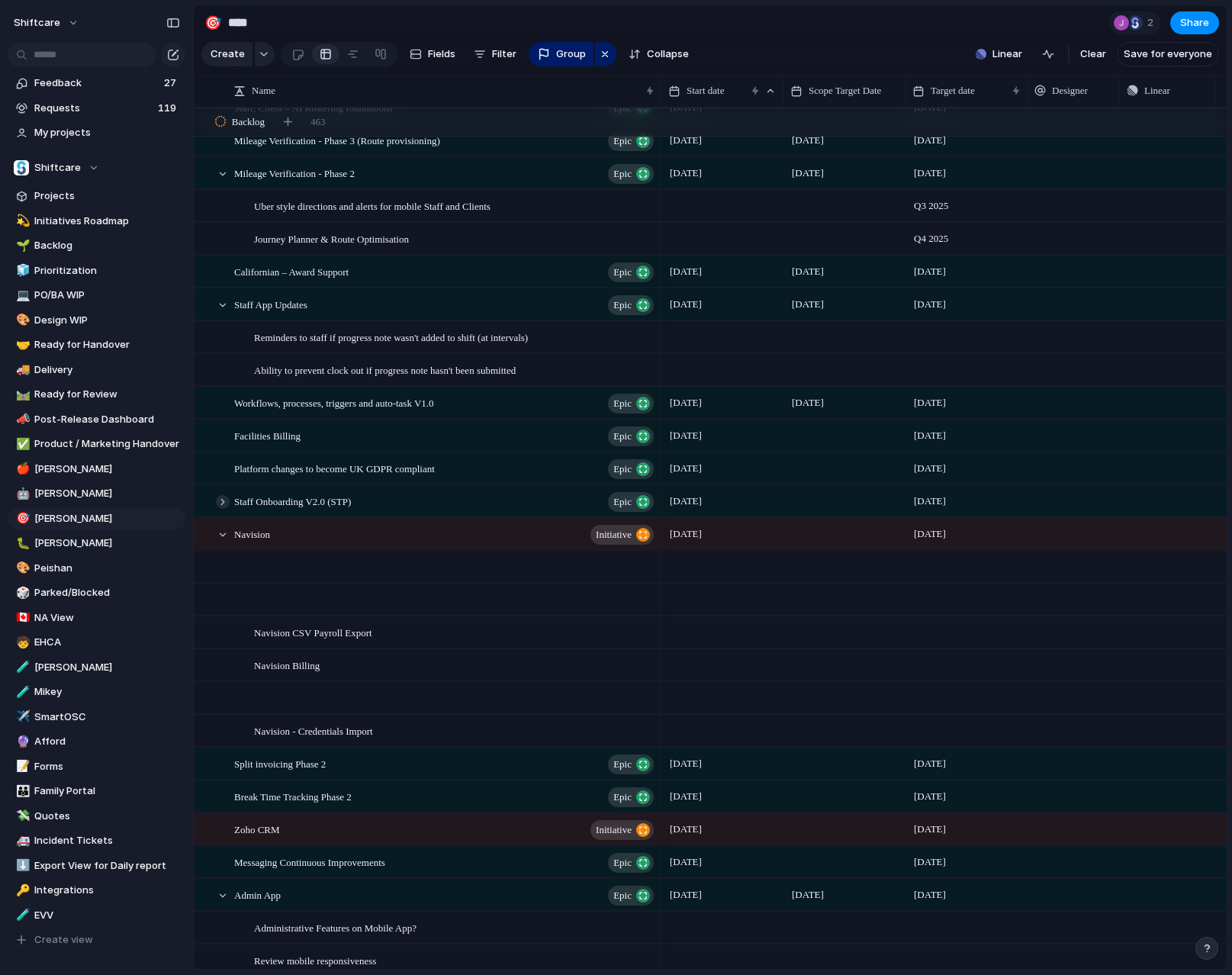
scroll to position [2321, 0]
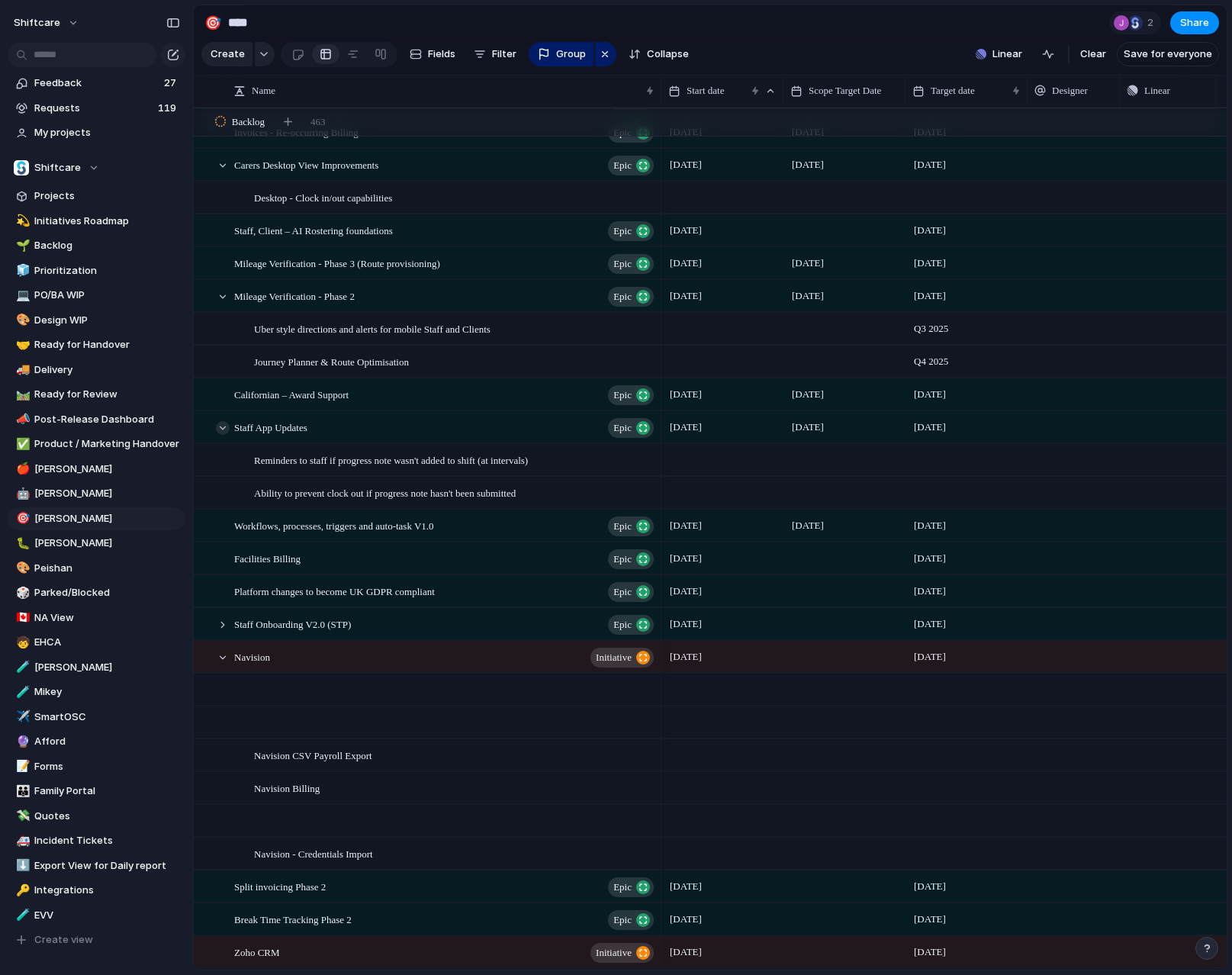
click at [223, 430] on div at bounding box center [222, 427] width 13 height 13
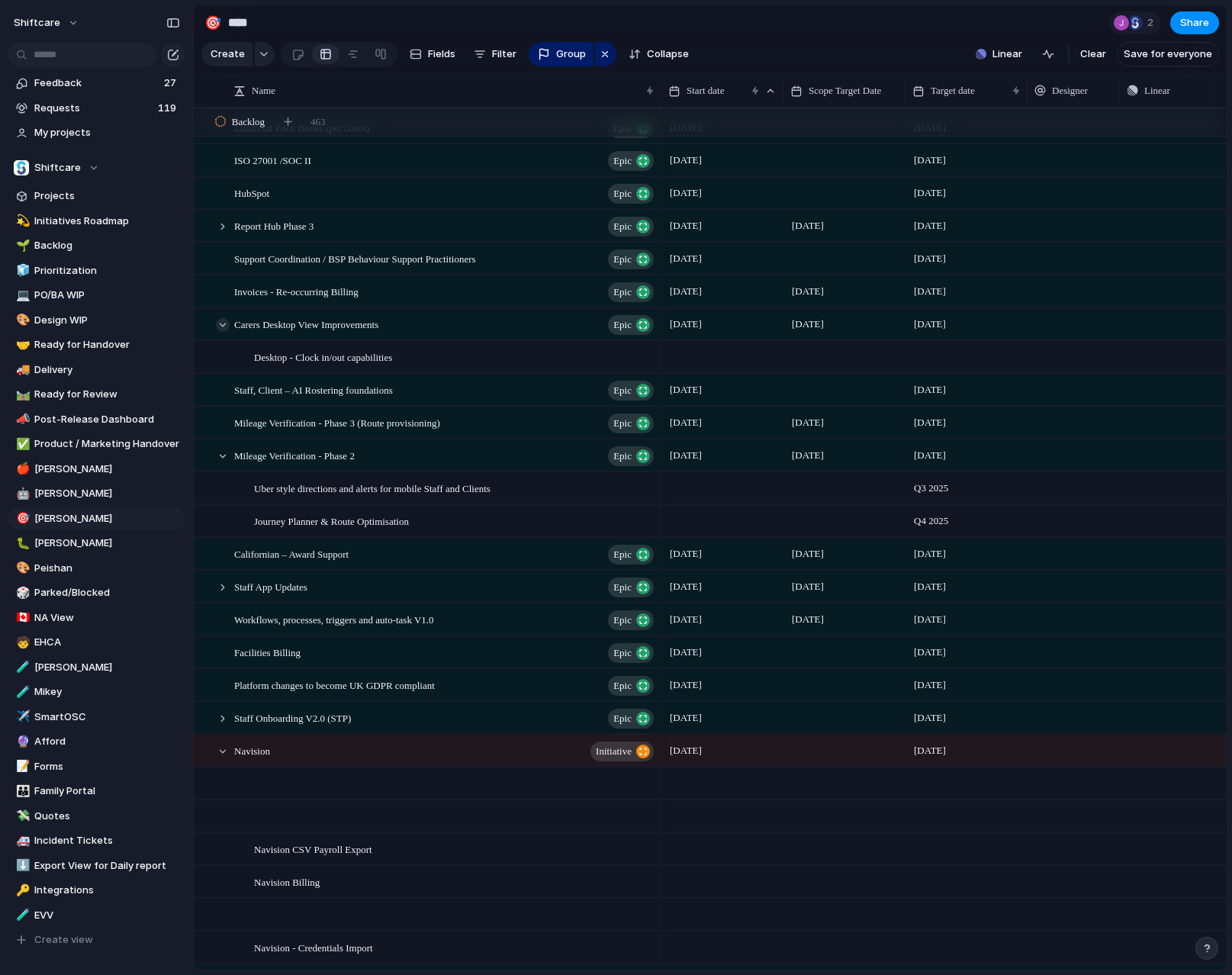
click at [220, 329] on div at bounding box center [222, 324] width 13 height 13
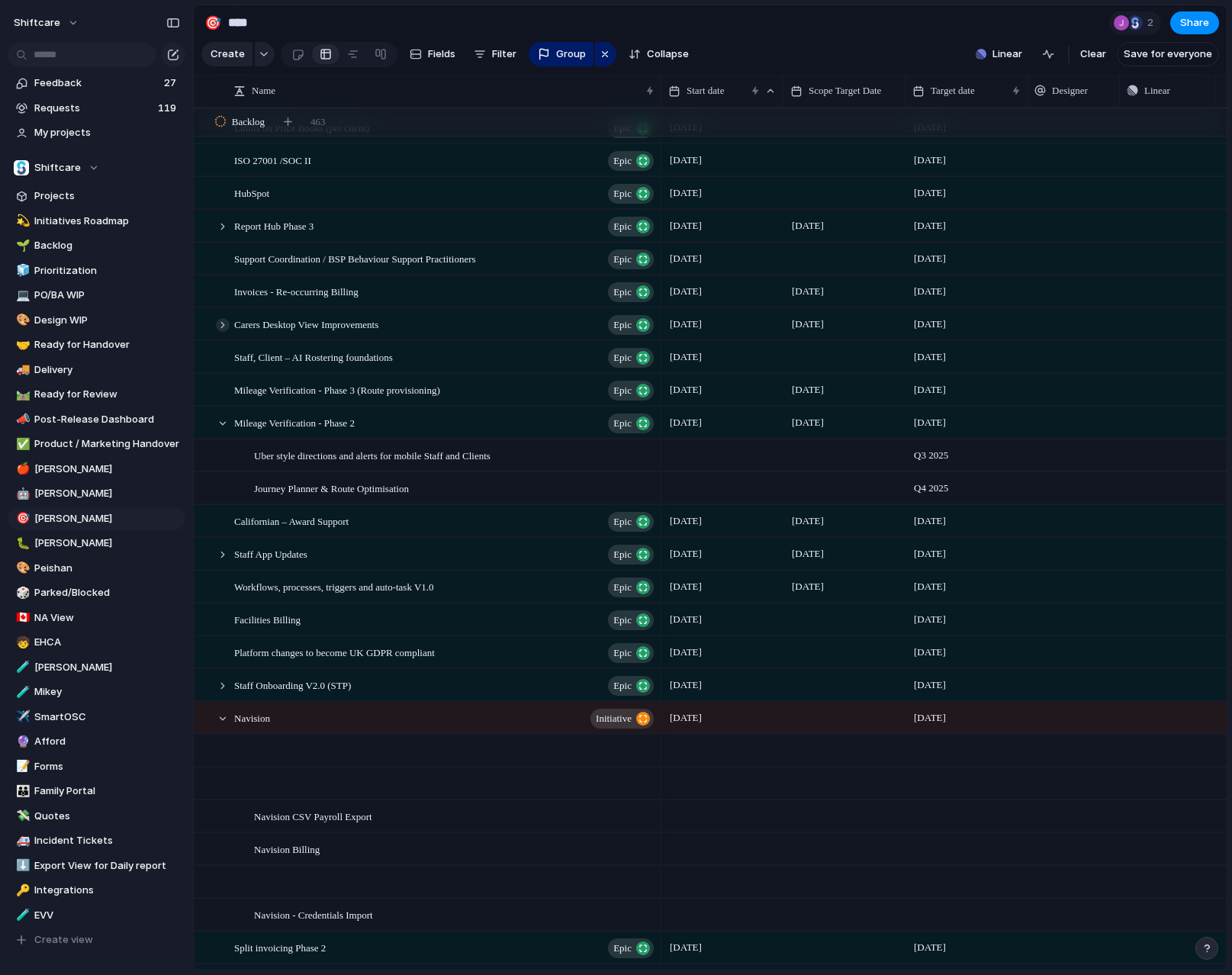
click at [221, 326] on div at bounding box center [222, 324] width 13 height 13
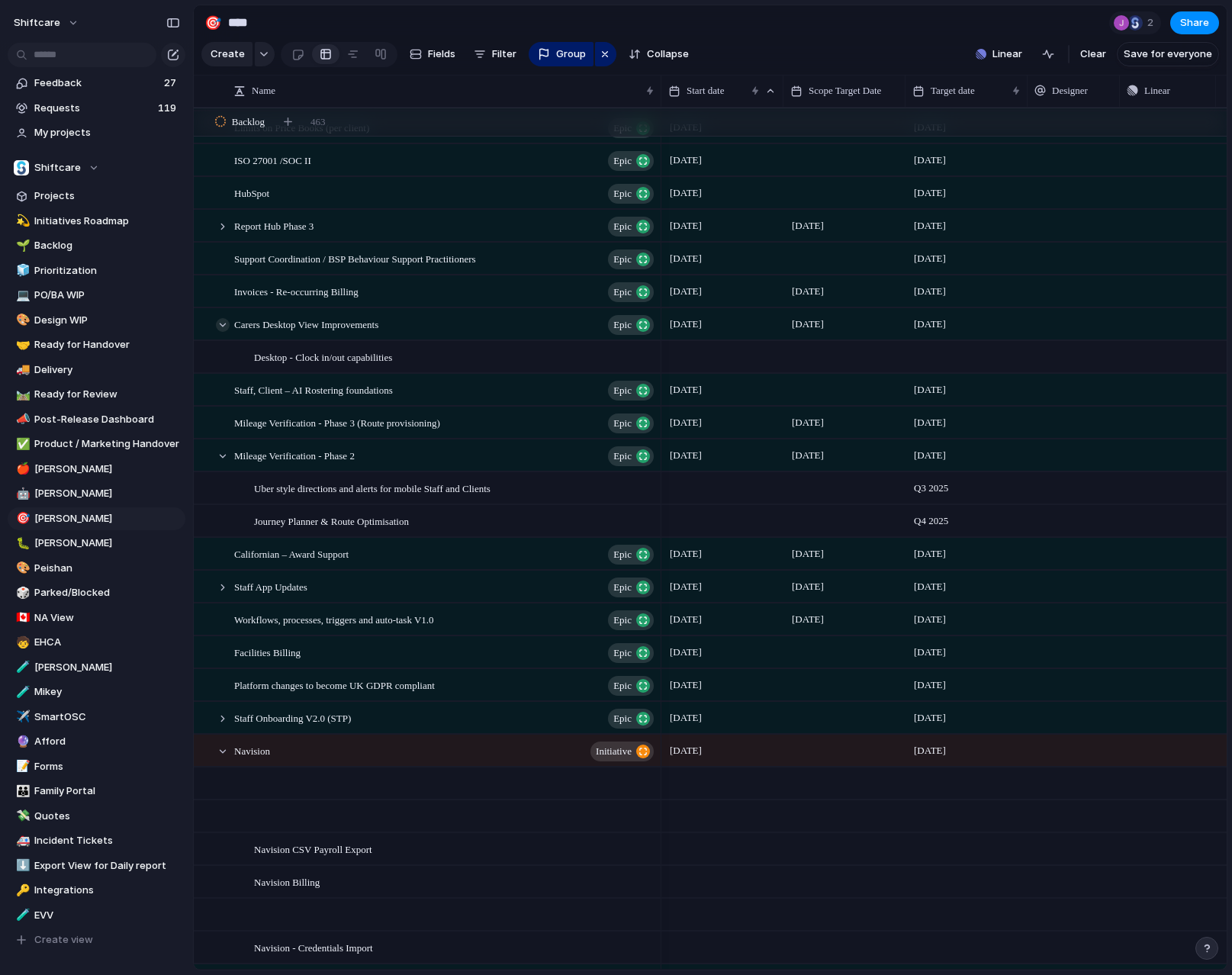
click at [222, 329] on div at bounding box center [222, 324] width 13 height 13
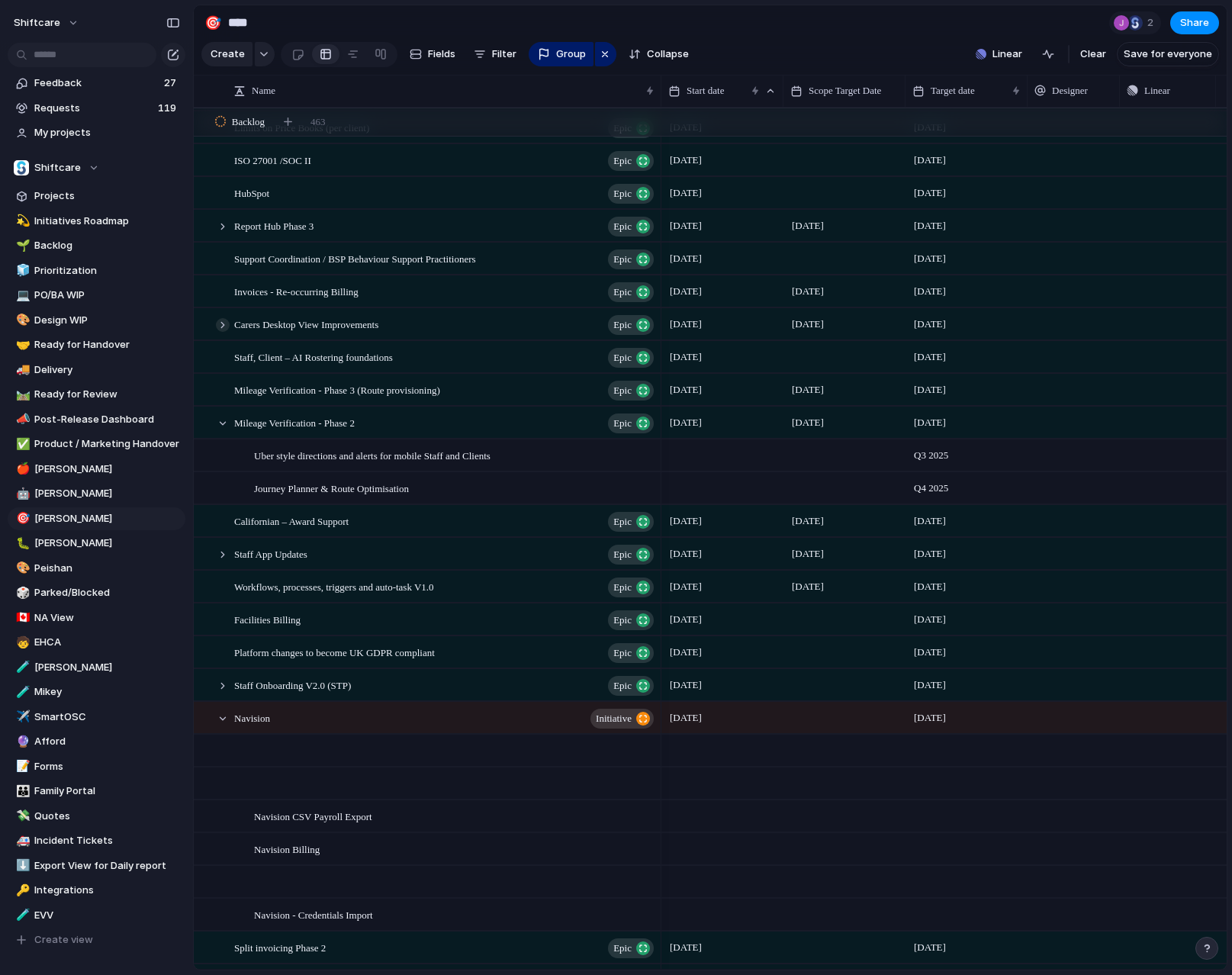
click at [222, 326] on div at bounding box center [222, 324] width 13 height 13
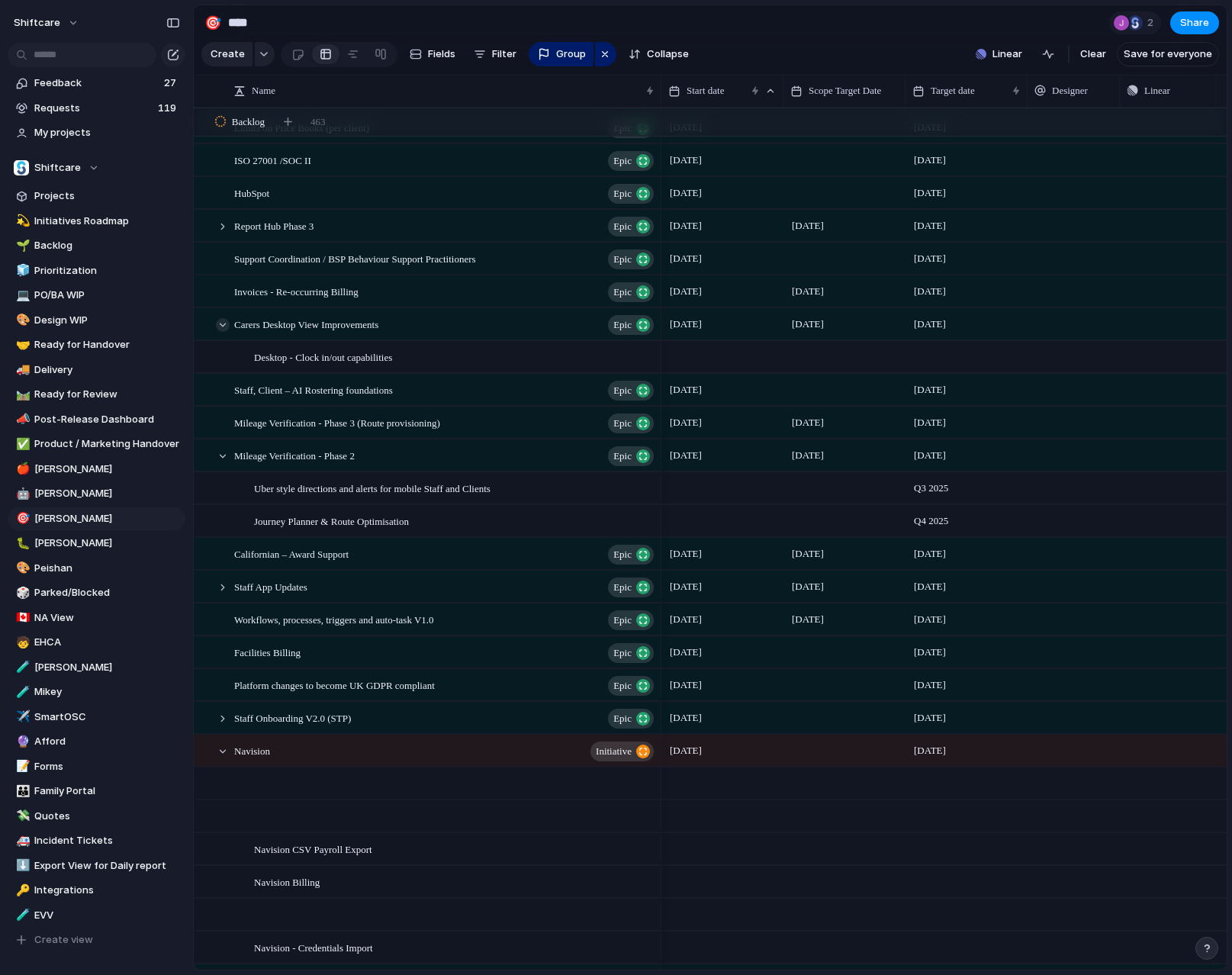
click at [222, 326] on div at bounding box center [222, 324] width 13 height 13
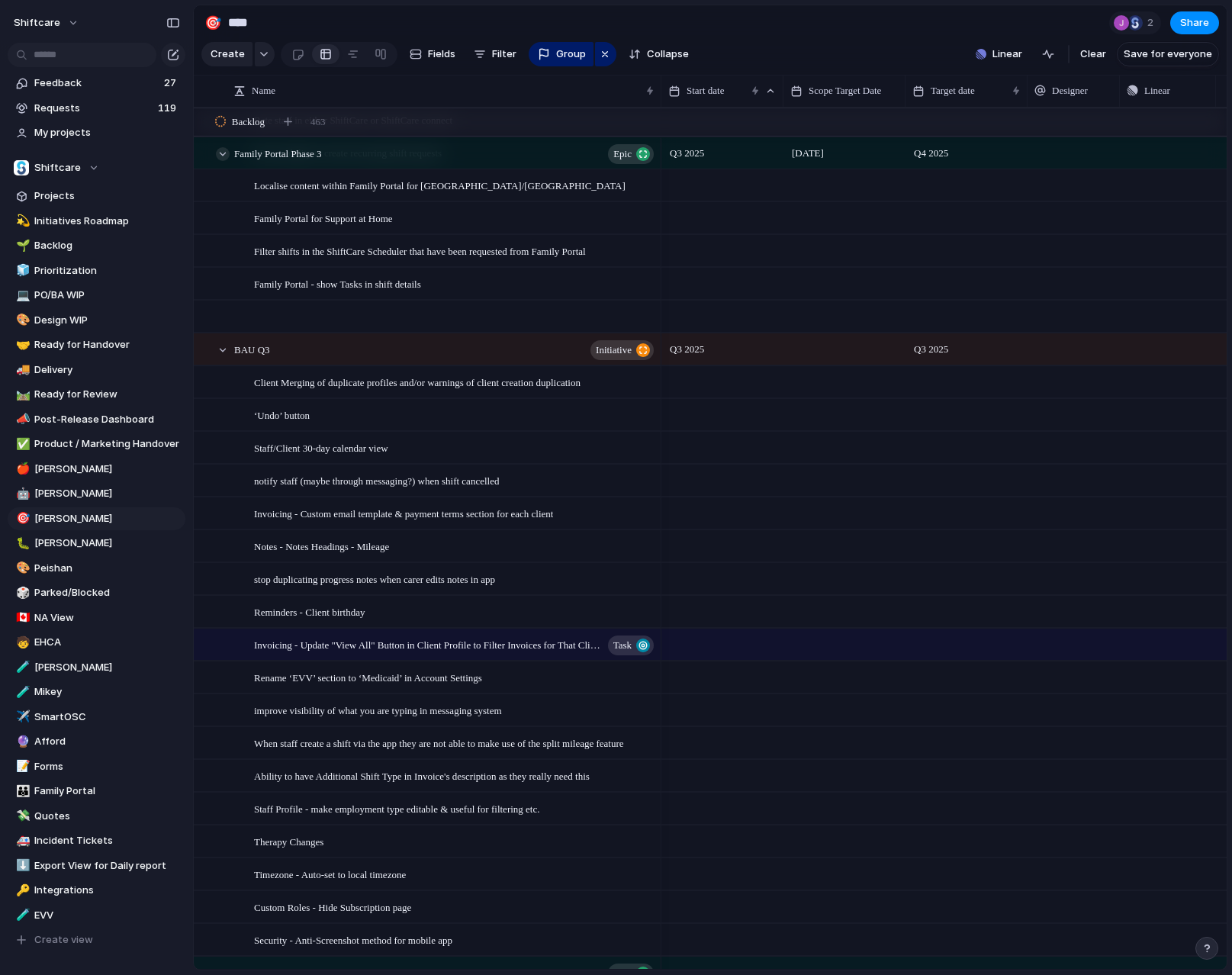
click at [221, 159] on div at bounding box center [222, 154] width 13 height 13
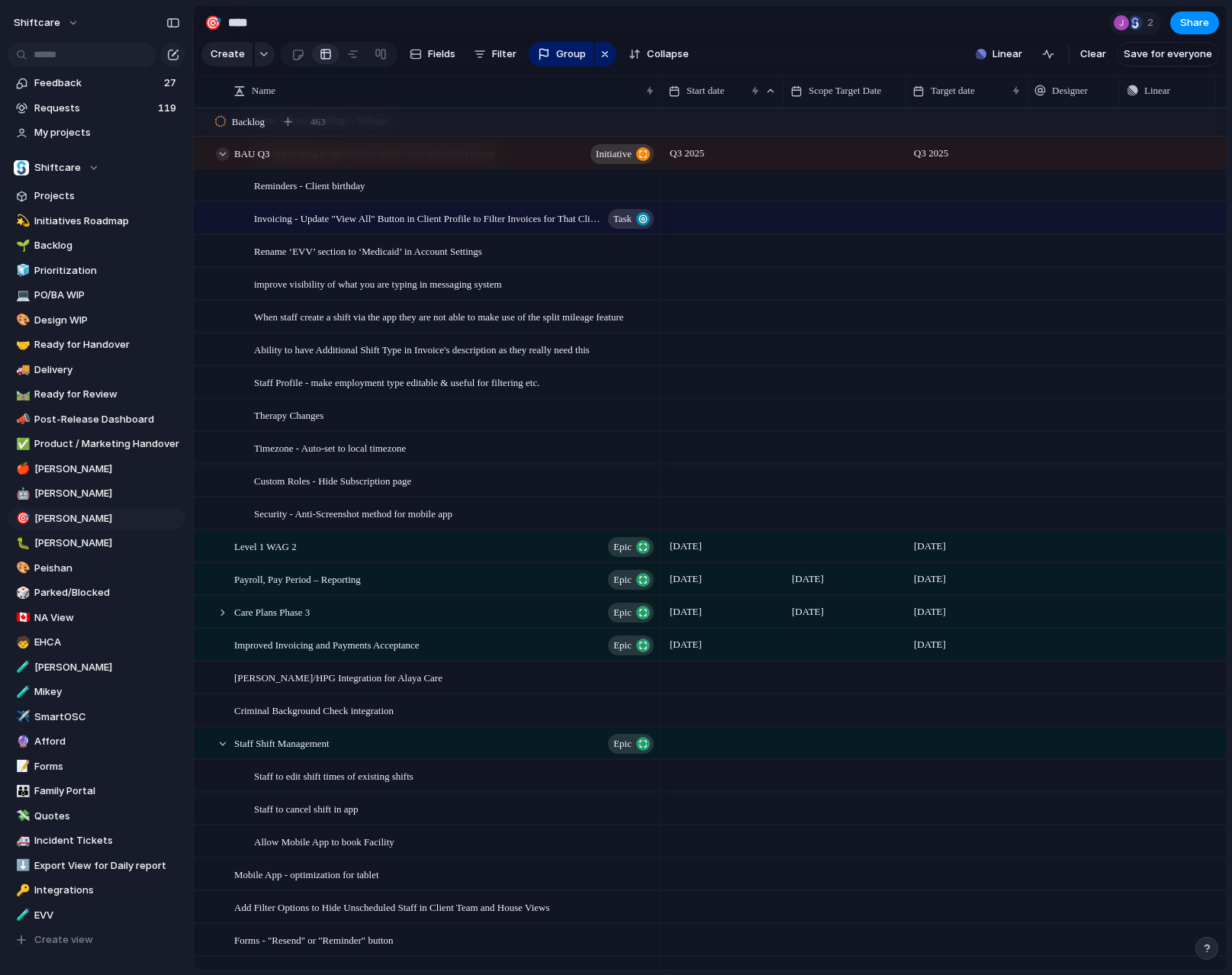
click at [221, 157] on div at bounding box center [222, 154] width 13 height 13
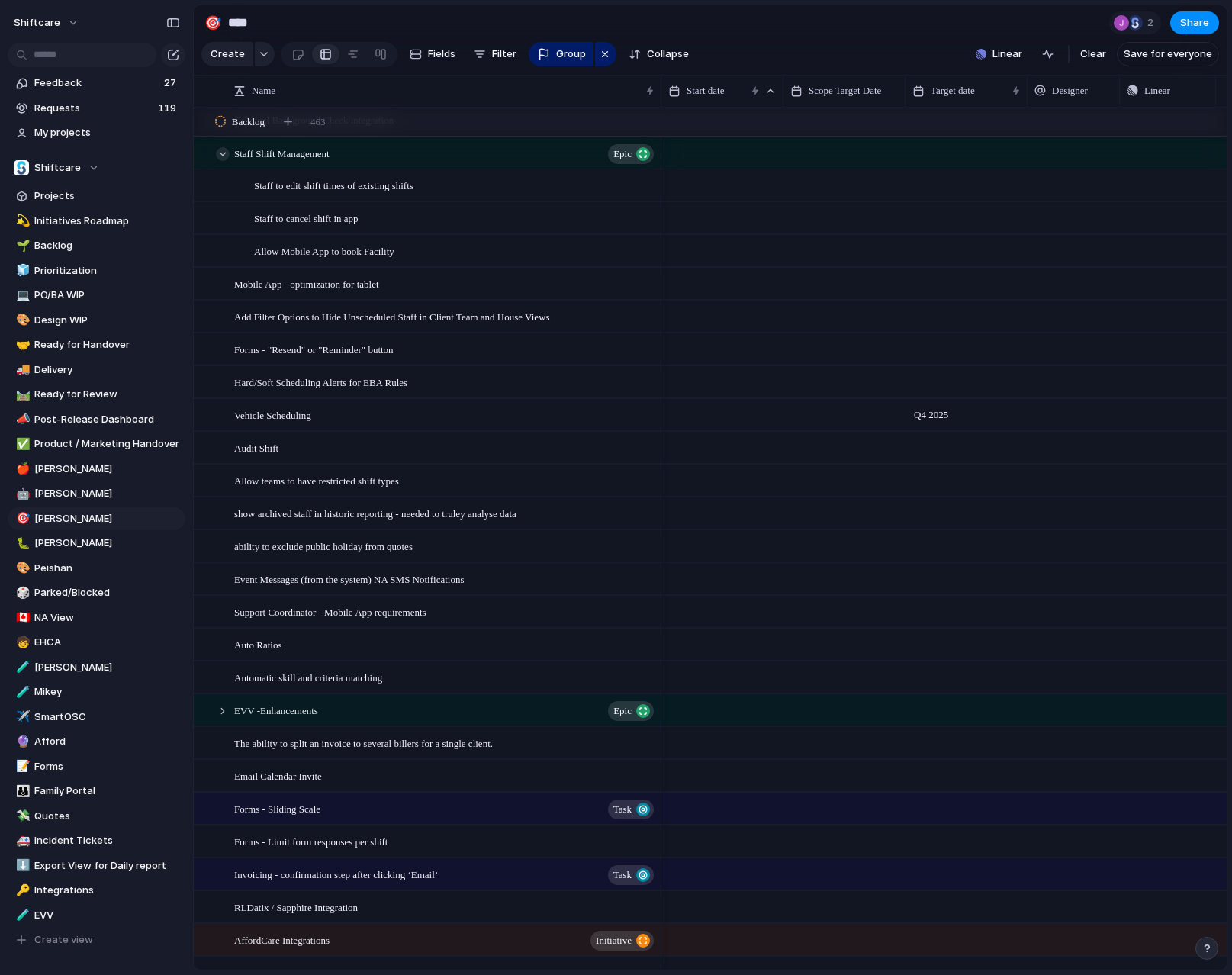
click at [224, 151] on div at bounding box center [222, 154] width 13 height 13
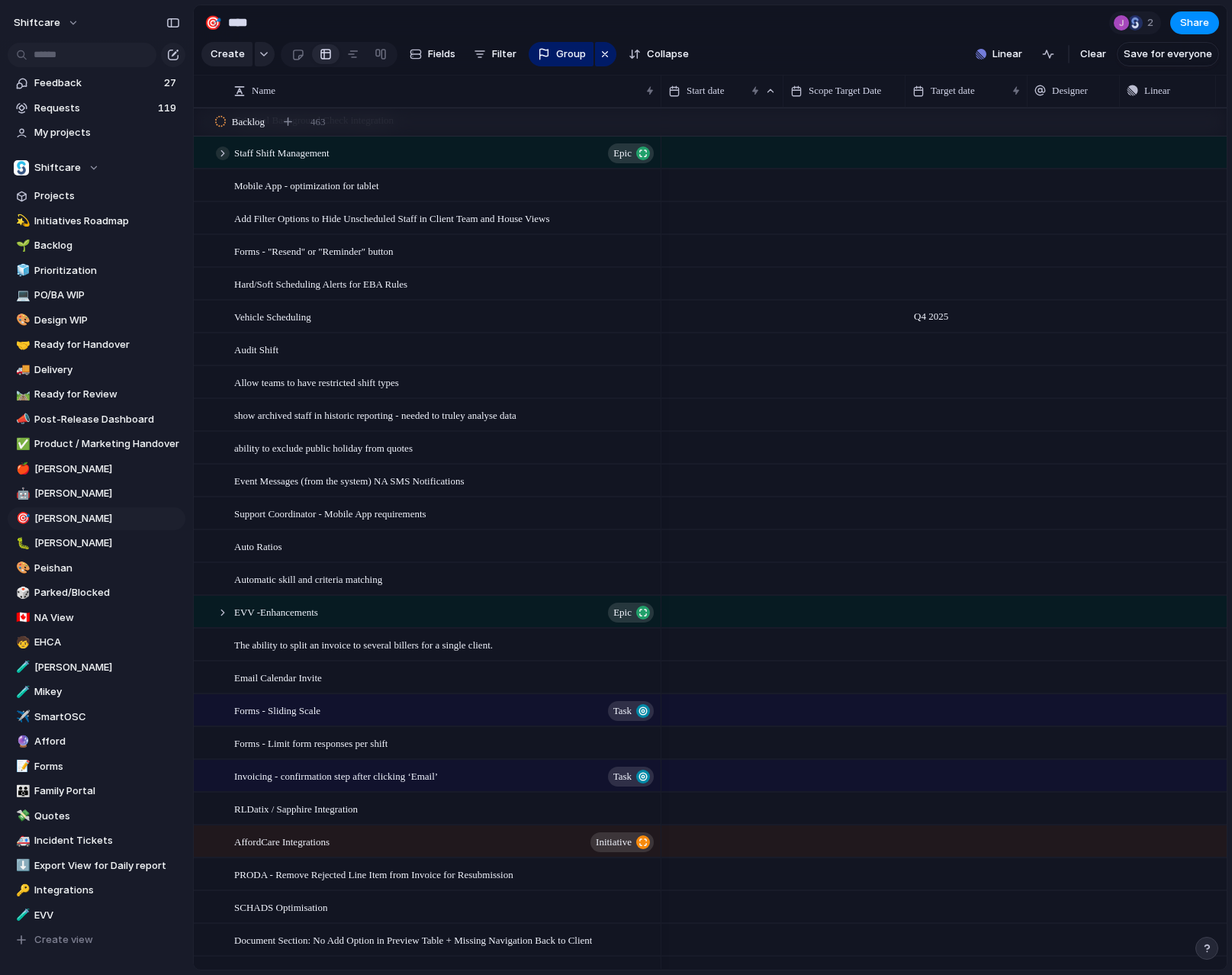
click at [225, 156] on div at bounding box center [222, 153] width 13 height 13
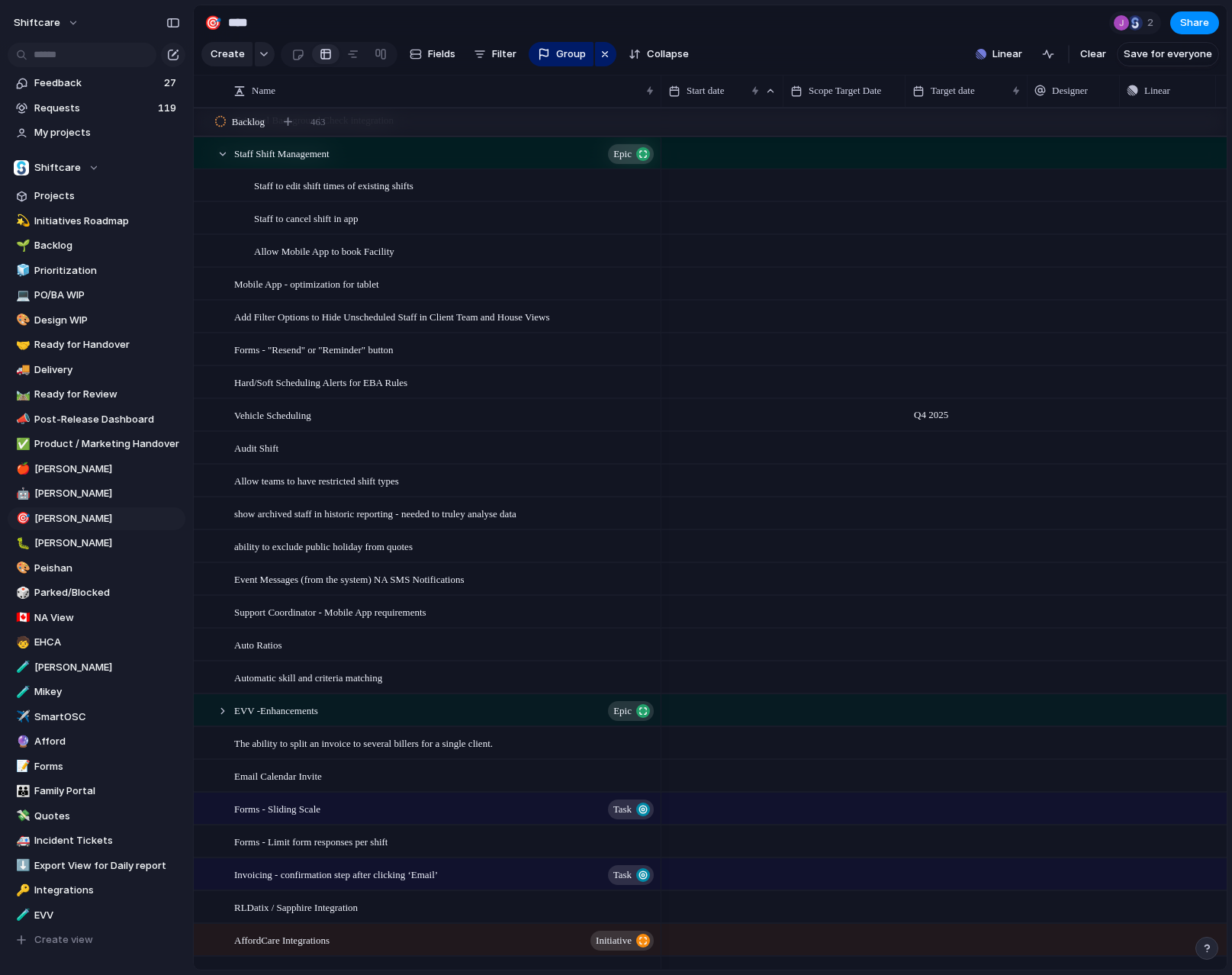
click at [225, 156] on div at bounding box center [222, 154] width 13 height 13
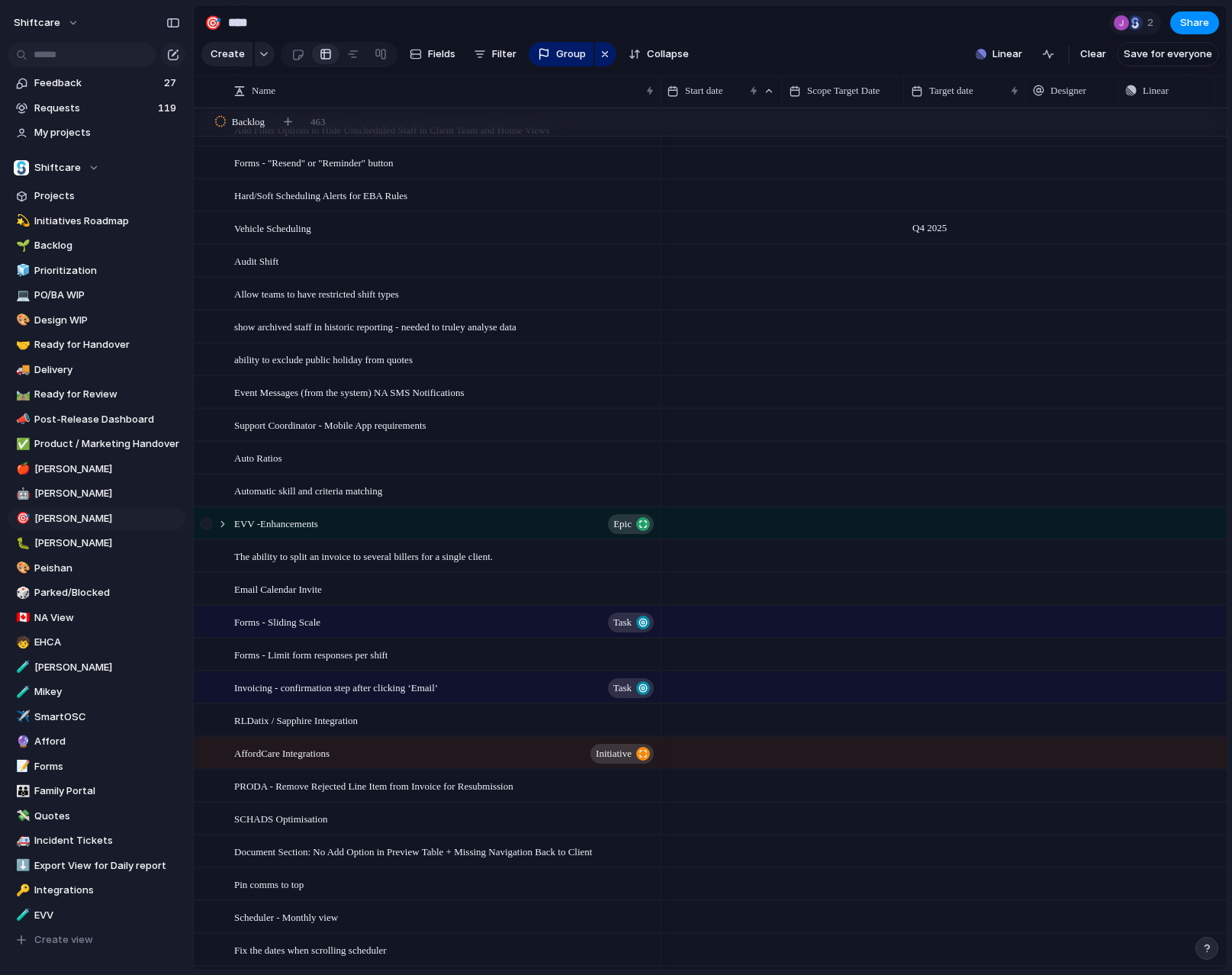
click at [228, 528] on div at bounding box center [215, 524] width 41 height 31
click at [225, 528] on div at bounding box center [222, 524] width 13 height 13
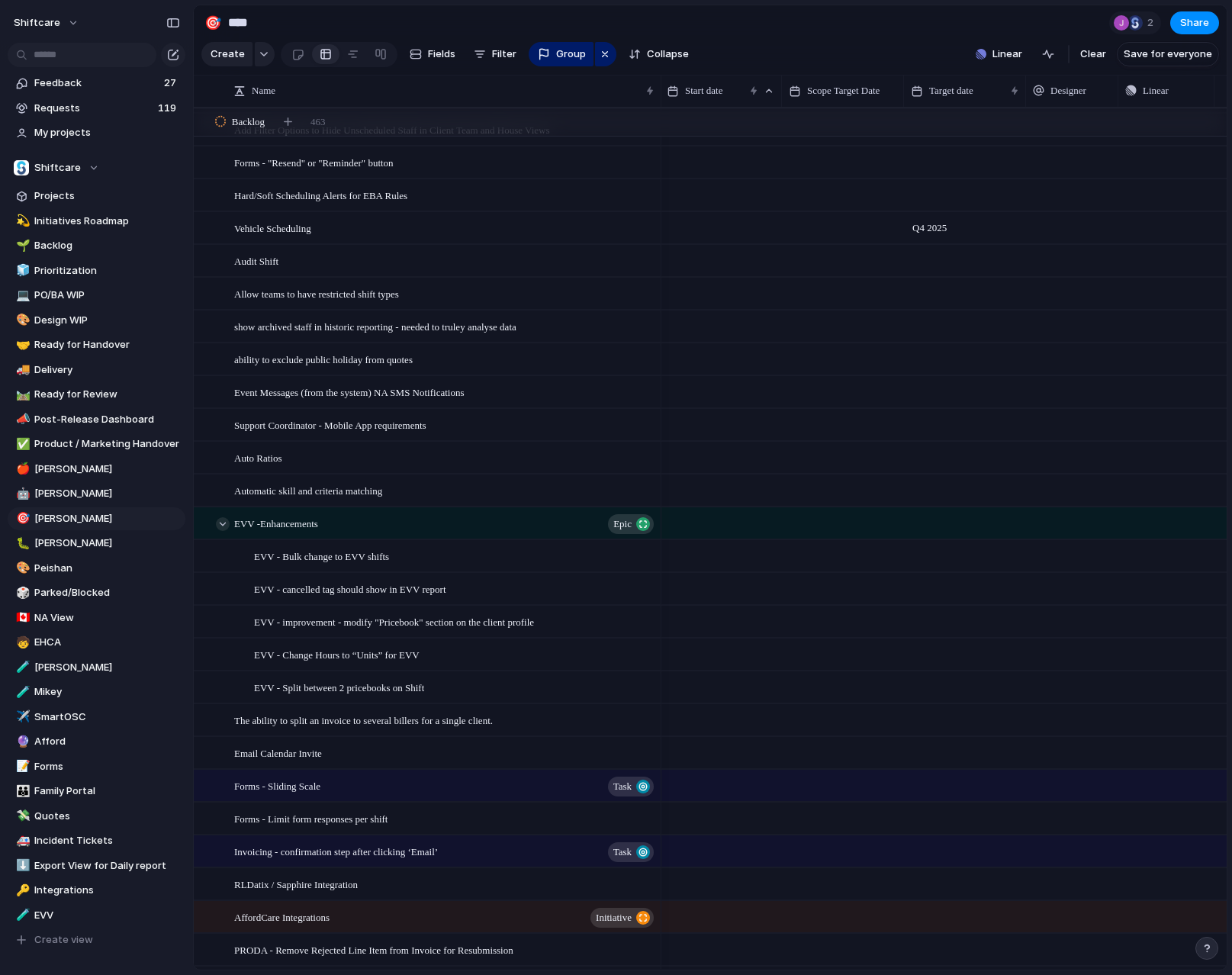
click at [225, 528] on div at bounding box center [222, 524] width 13 height 13
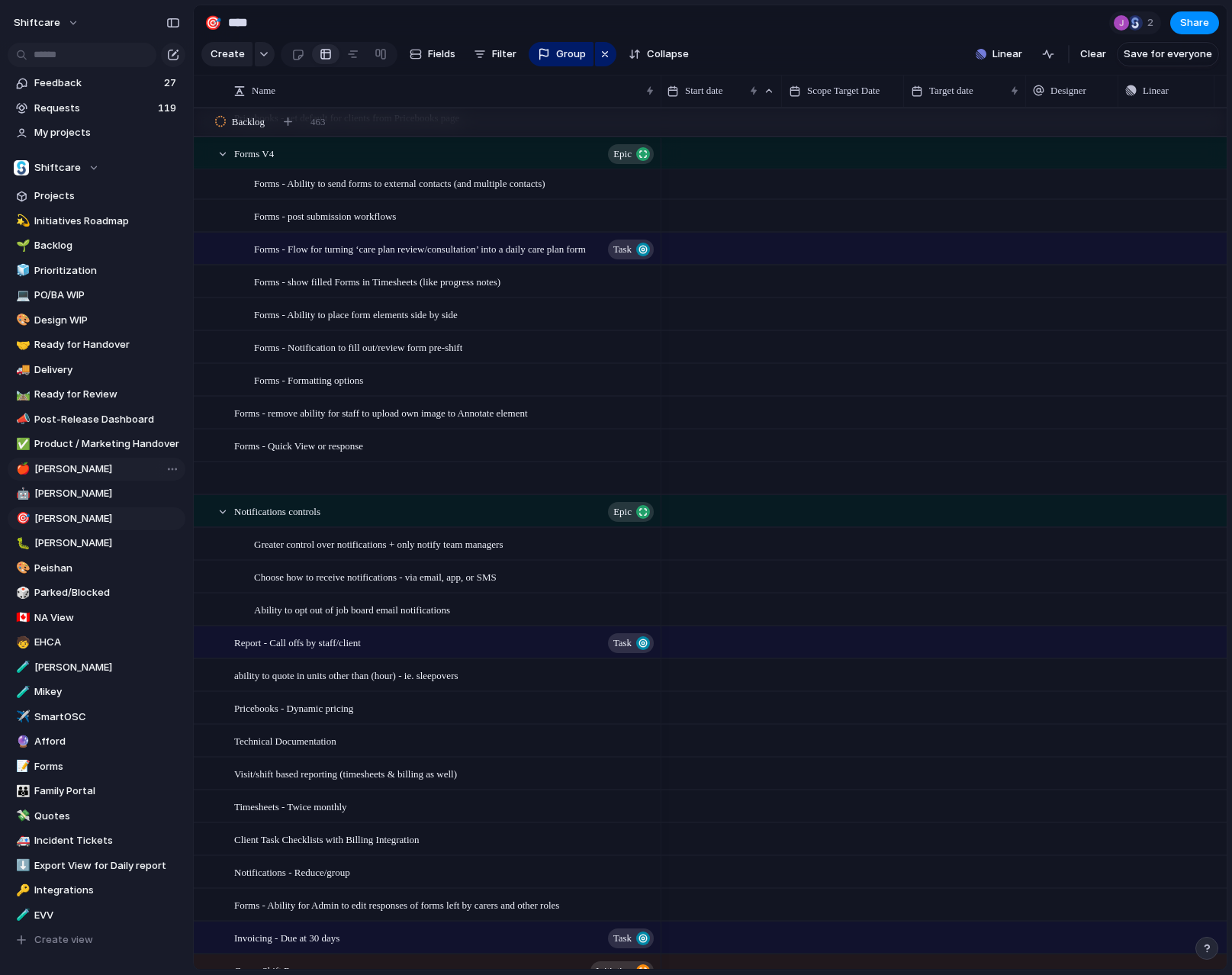
click at [93, 477] on link "🍎 Abner" at bounding box center [97, 469] width 177 height 23
type input "*****"
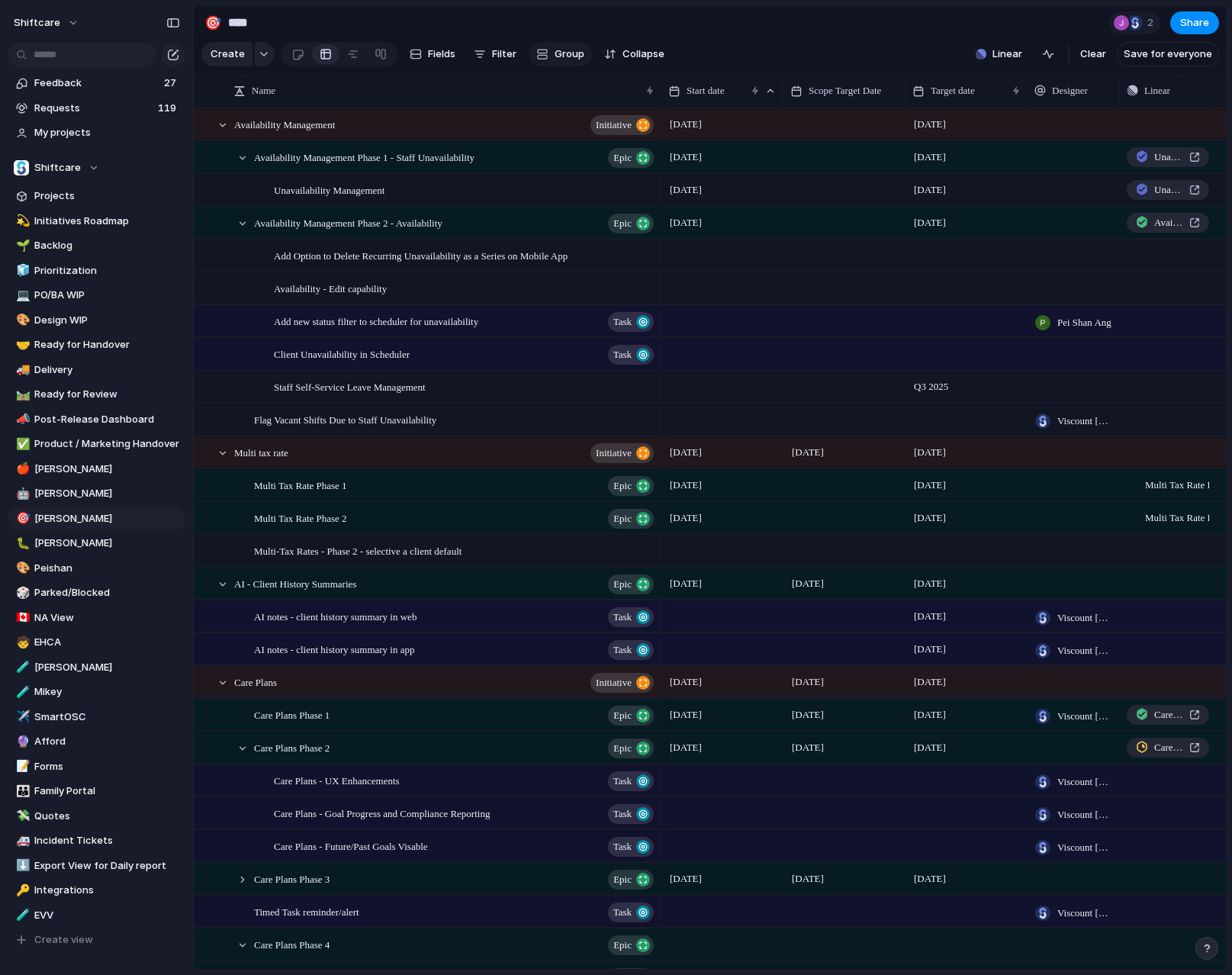
click at [548, 49] on button "Group" at bounding box center [560, 53] width 64 height 24
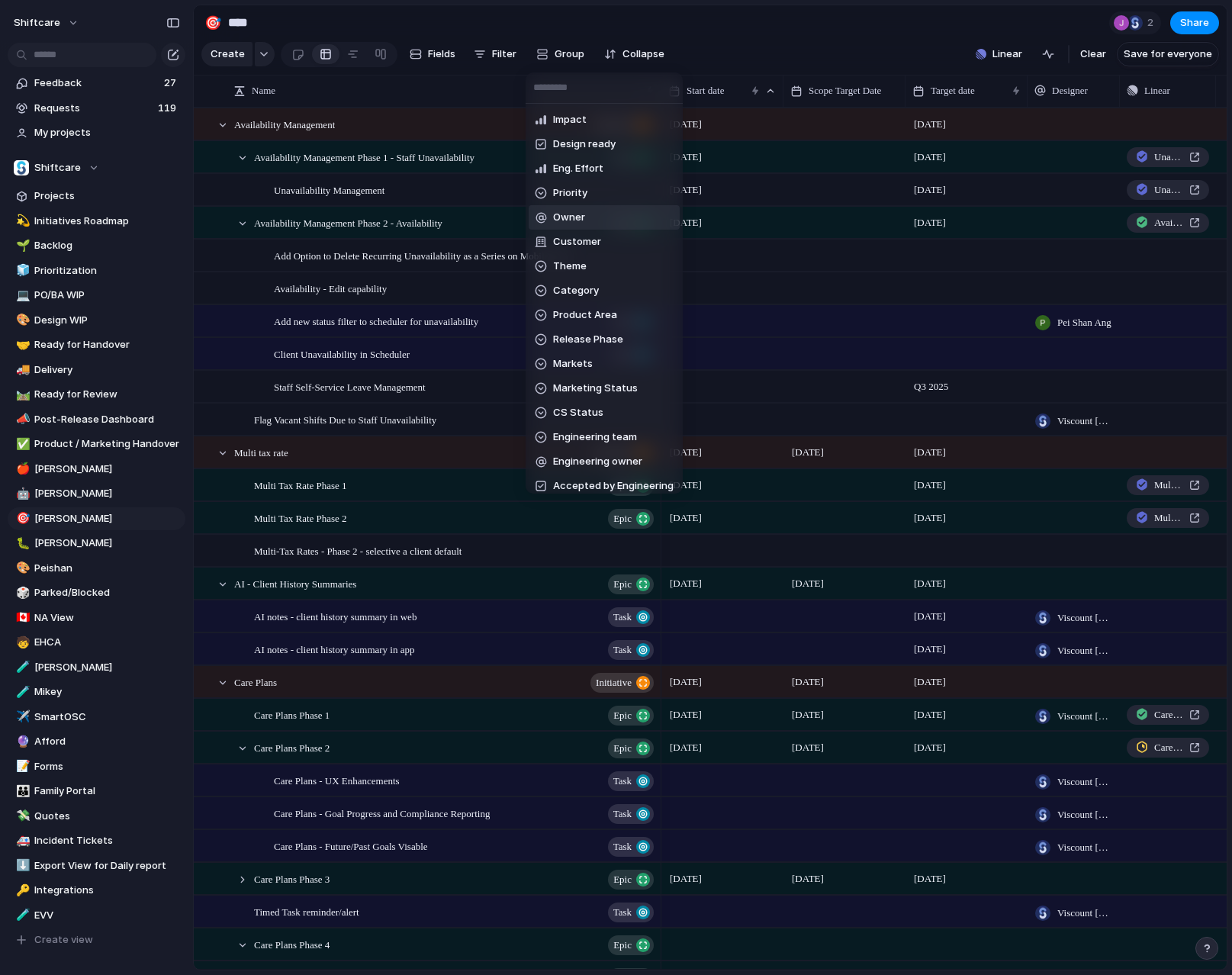
click at [572, 219] on span "Owner" at bounding box center [568, 217] width 32 height 15
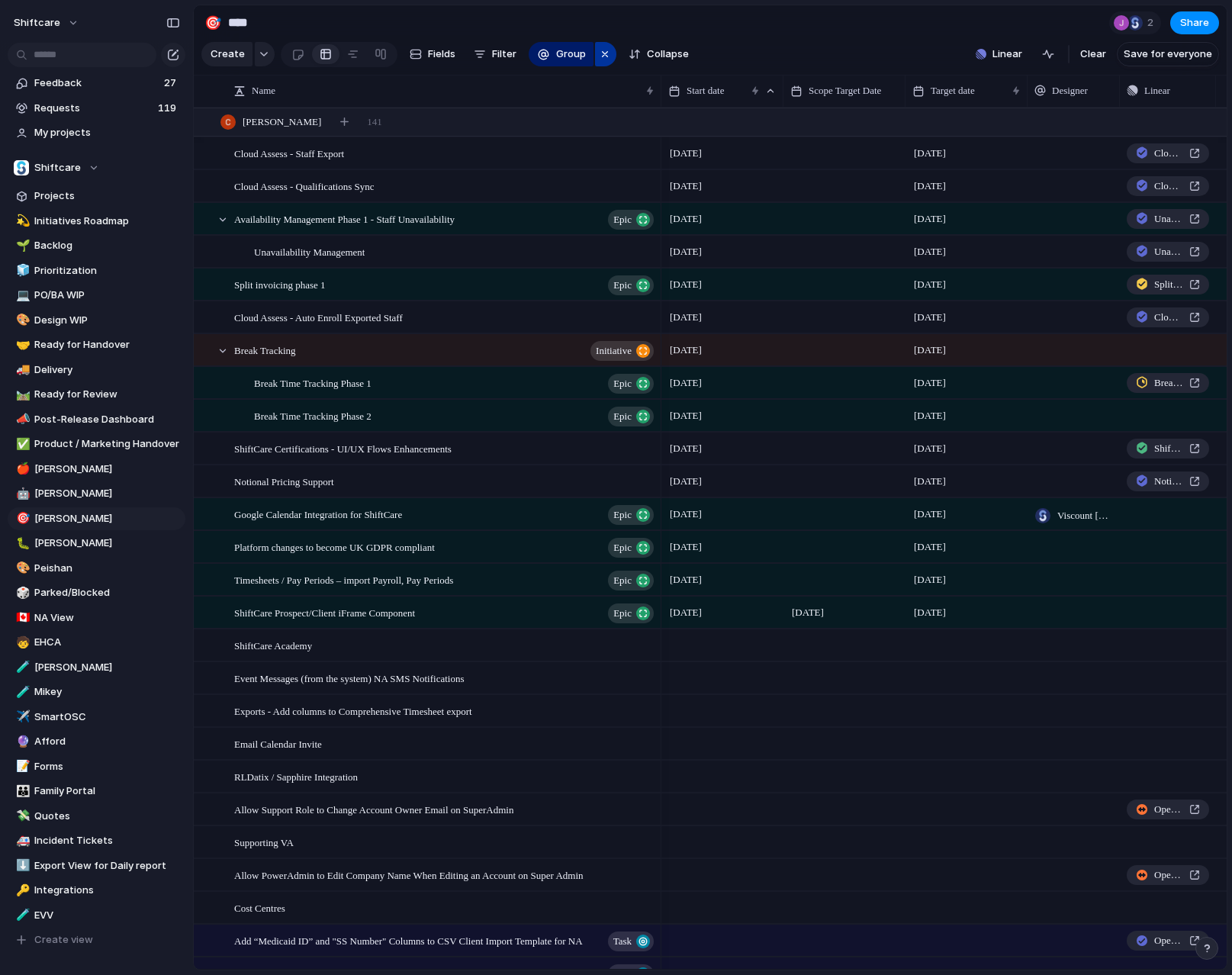
click at [595, 57] on button "button" at bounding box center [605, 53] width 21 height 24
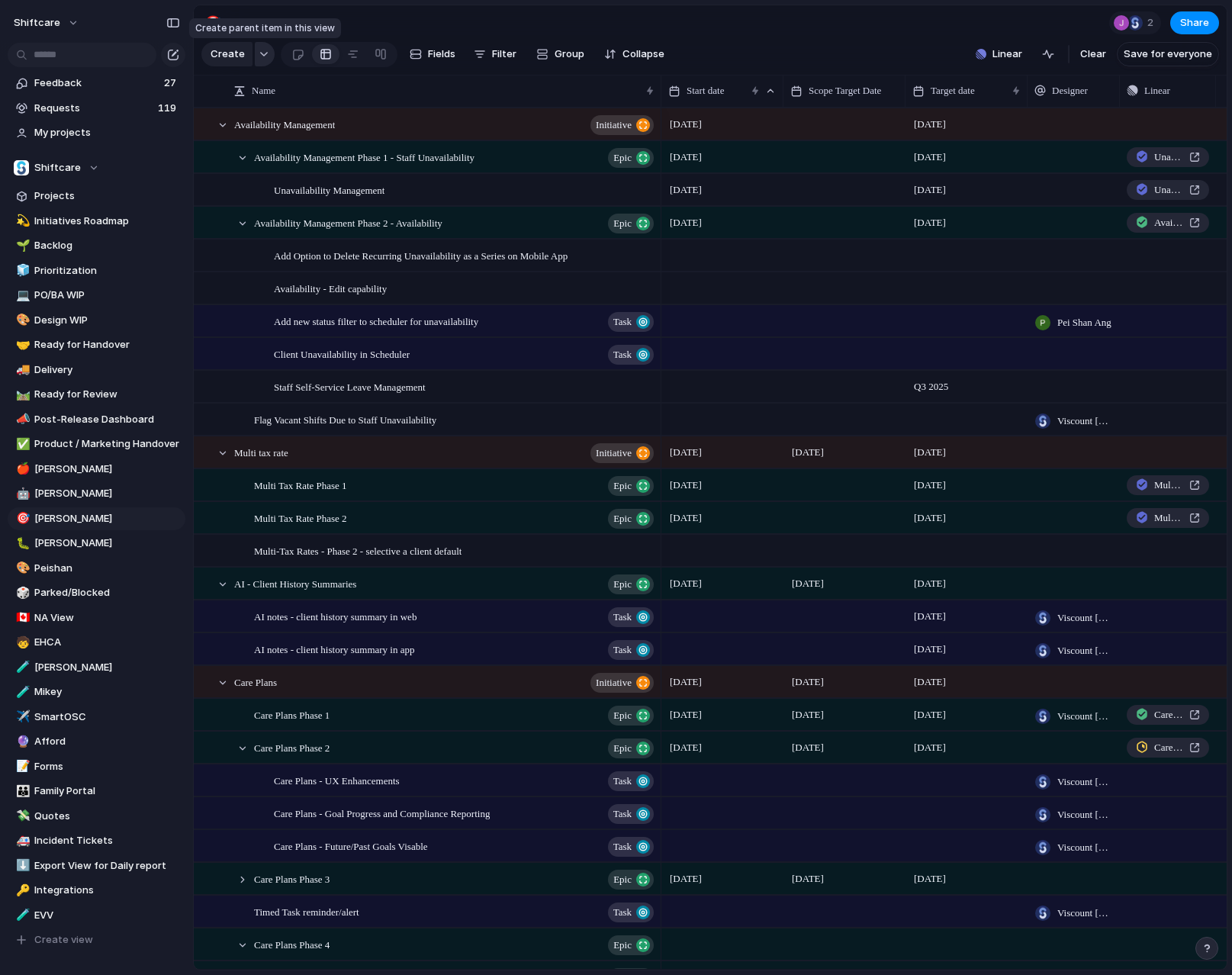
click at [261, 57] on div "button" at bounding box center [264, 54] width 11 height 6
click at [261, 57] on div "Initiative Project Request Epic Task Bug Customize" at bounding box center [616, 488] width 1232 height 975
click at [446, 52] on span "Fields" at bounding box center [441, 53] width 27 height 15
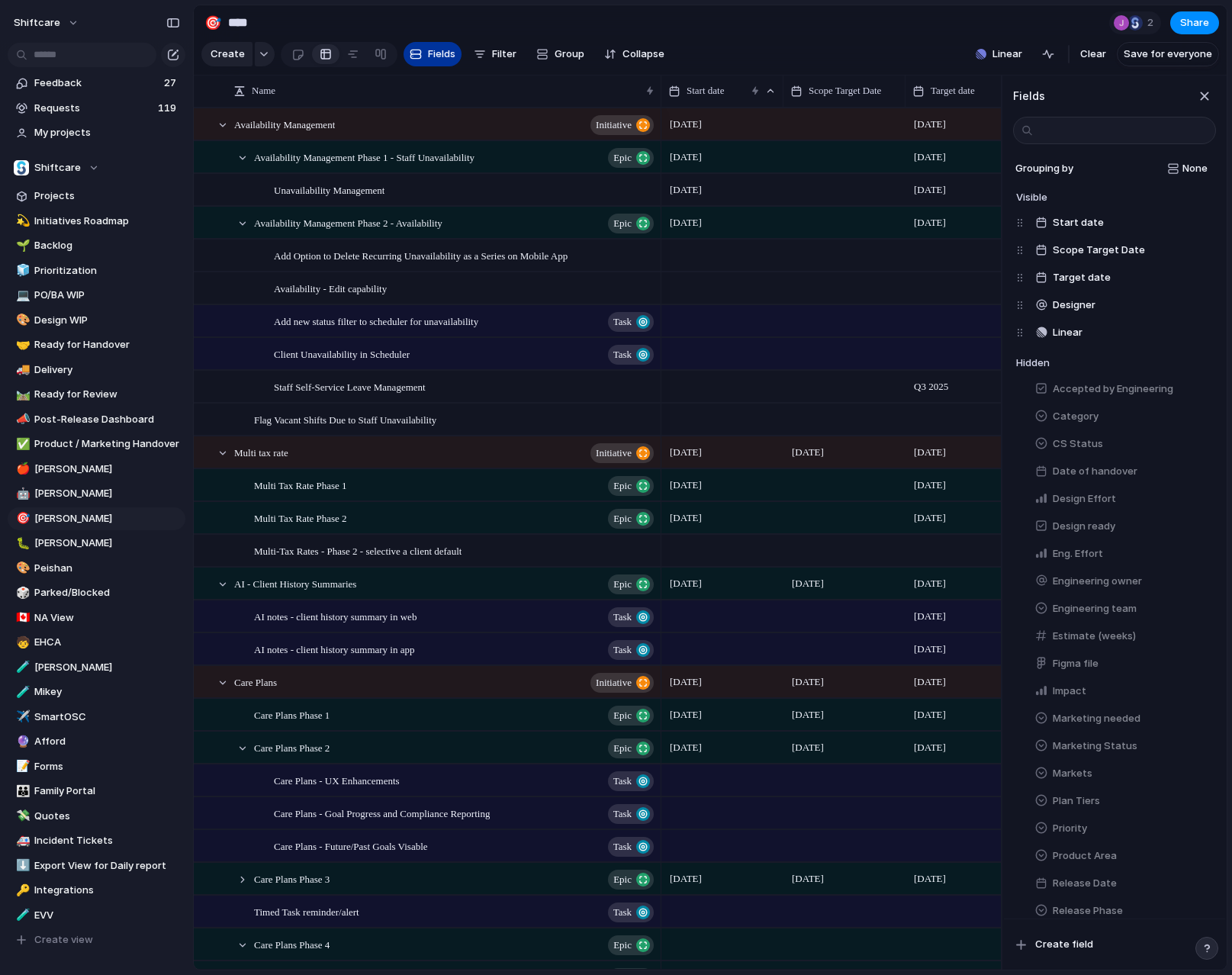
click at [446, 52] on span "Fields" at bounding box center [441, 53] width 27 height 15
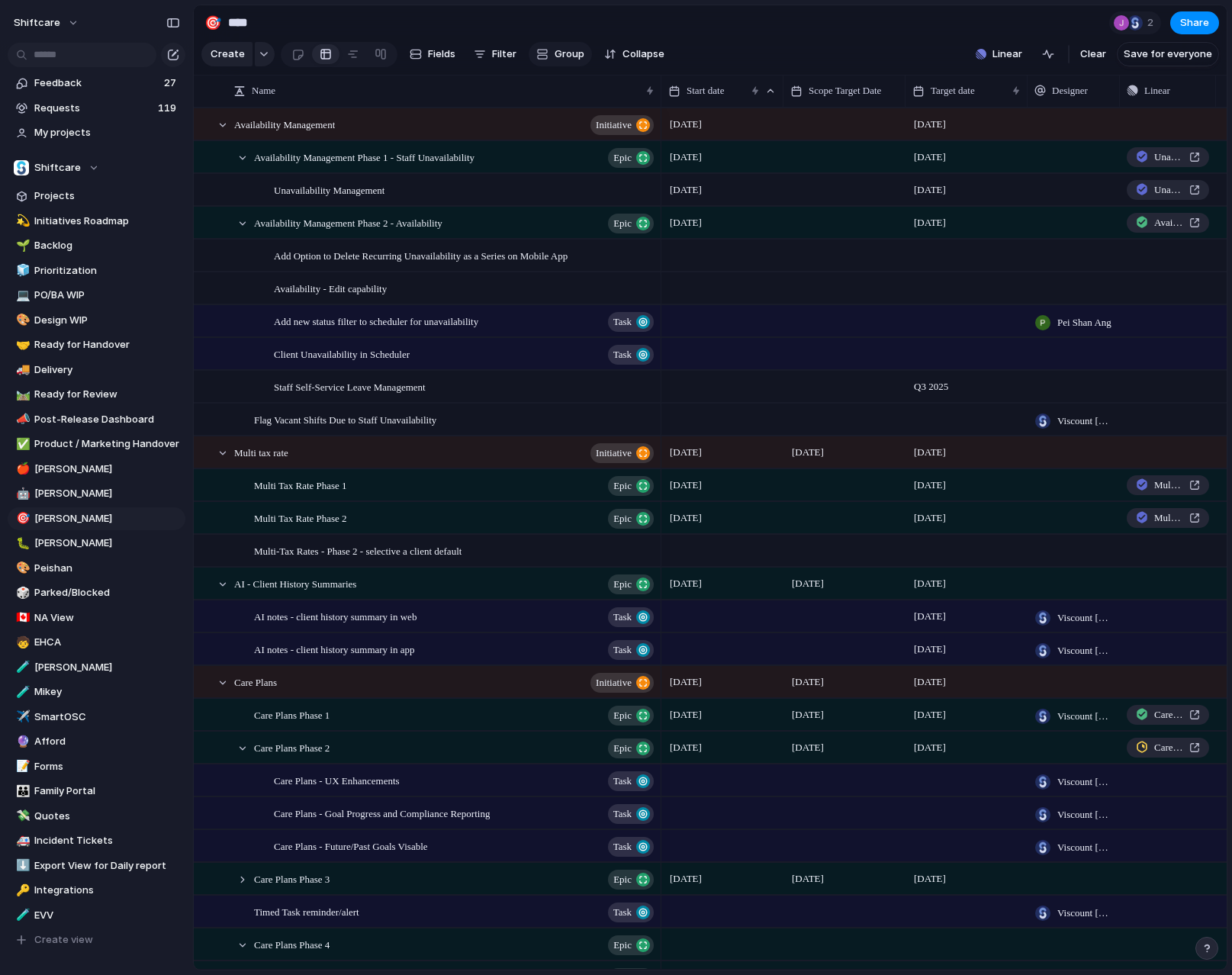
click at [563, 55] on span "Group" at bounding box center [569, 53] width 30 height 15
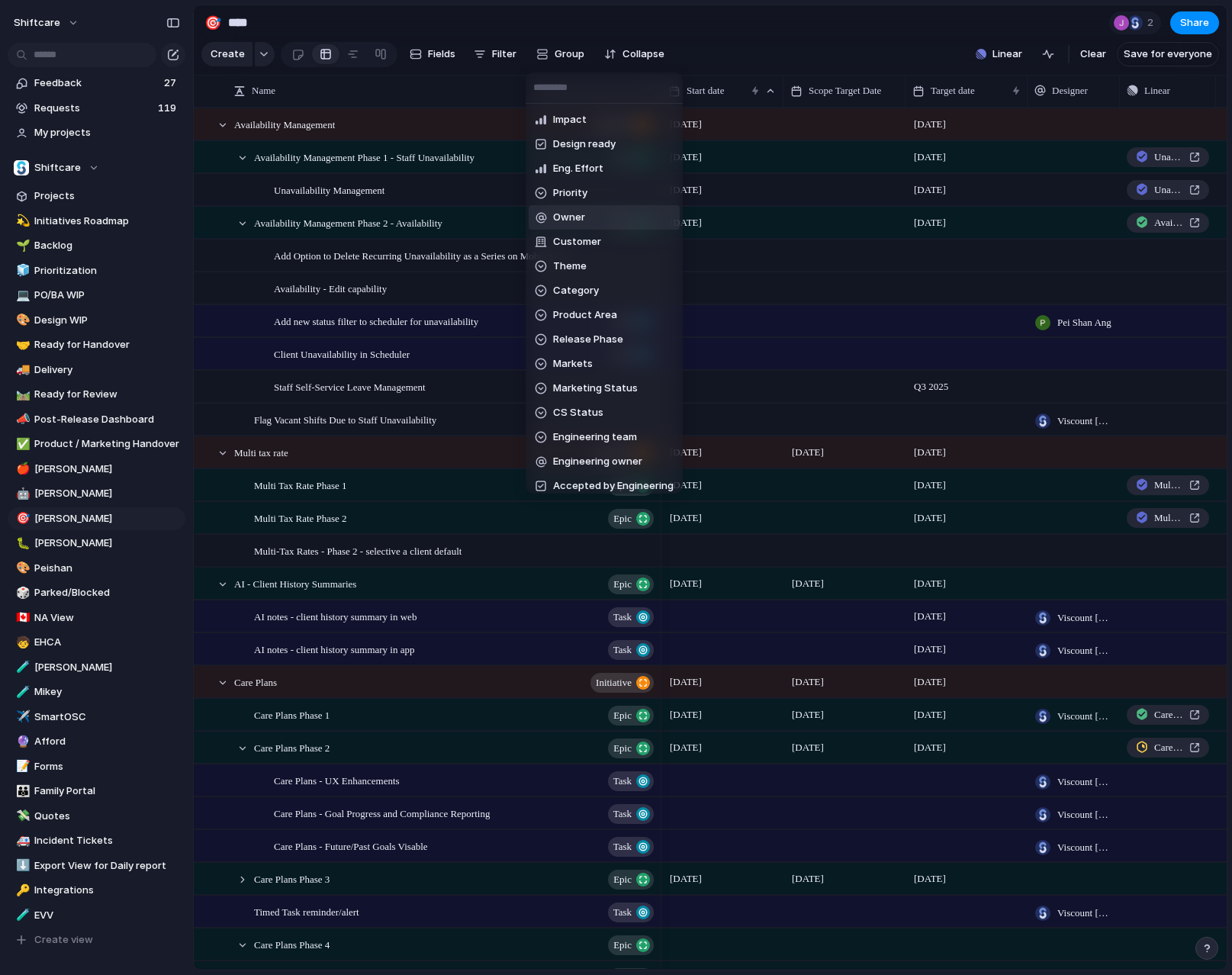
click at [601, 214] on li "Owner" at bounding box center [604, 217] width 151 height 24
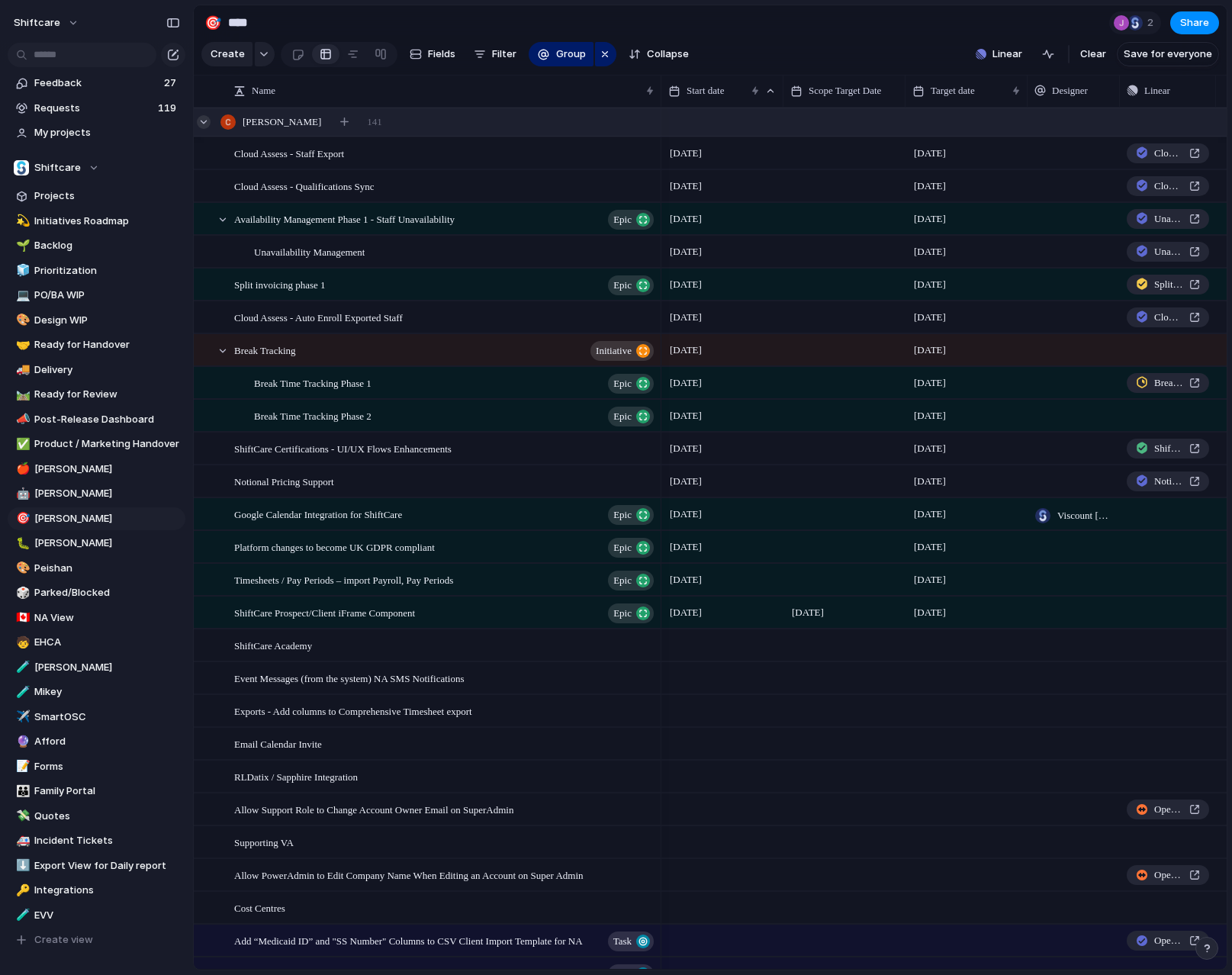
click at [205, 122] on div at bounding box center [203, 122] width 13 height 13
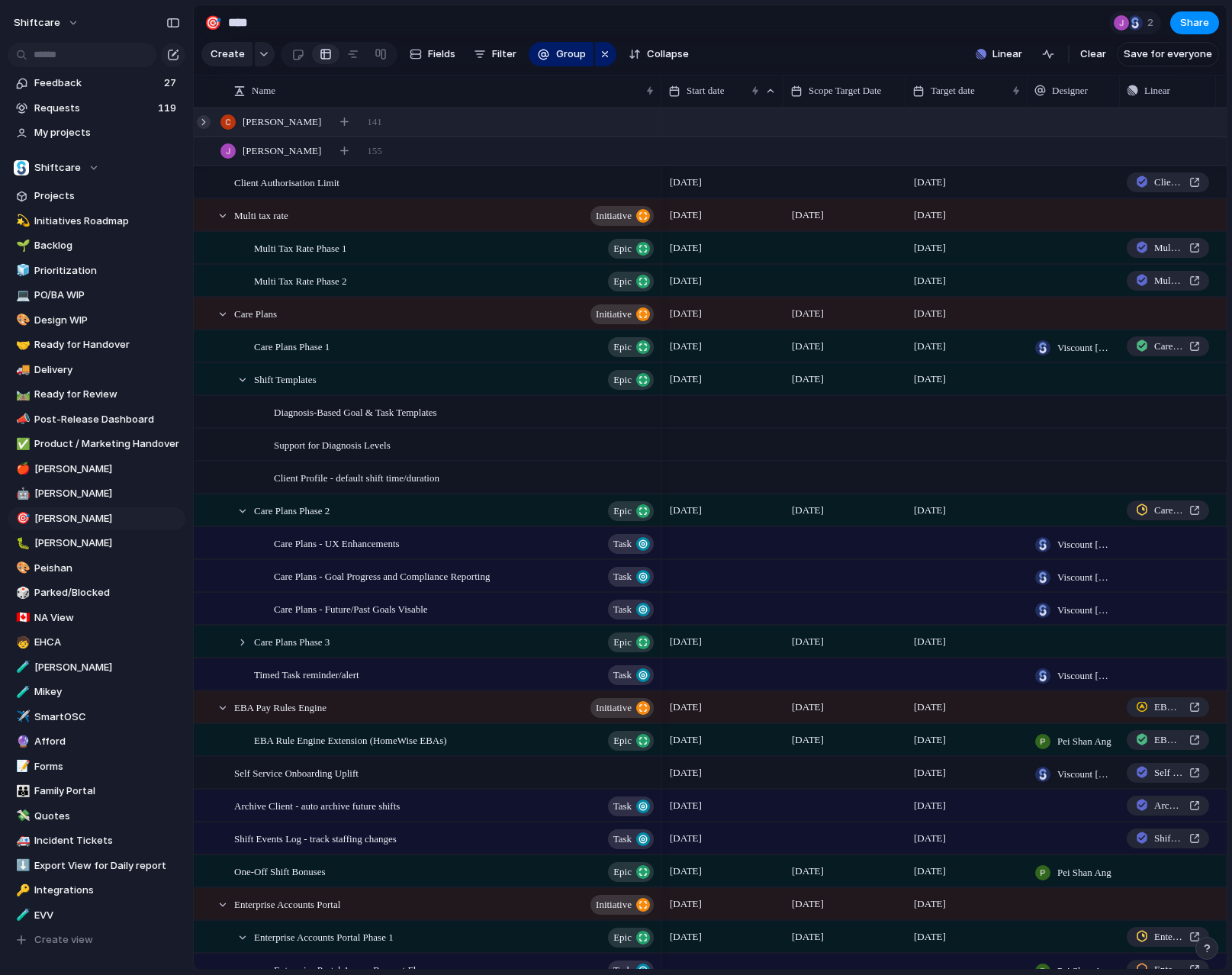
click at [205, 122] on div at bounding box center [203, 122] width 13 height 13
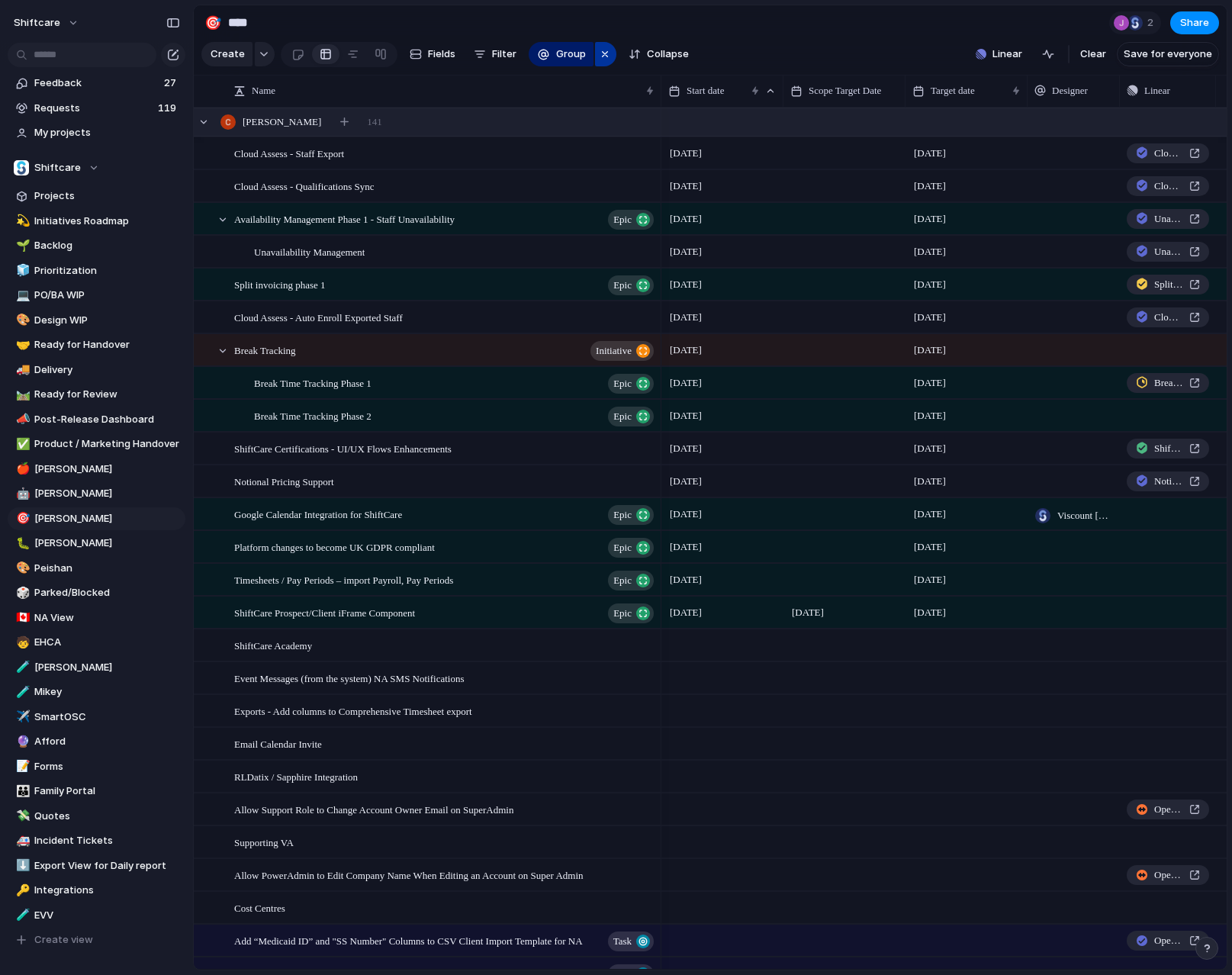
click at [601, 54] on div "button" at bounding box center [605, 53] width 13 height 18
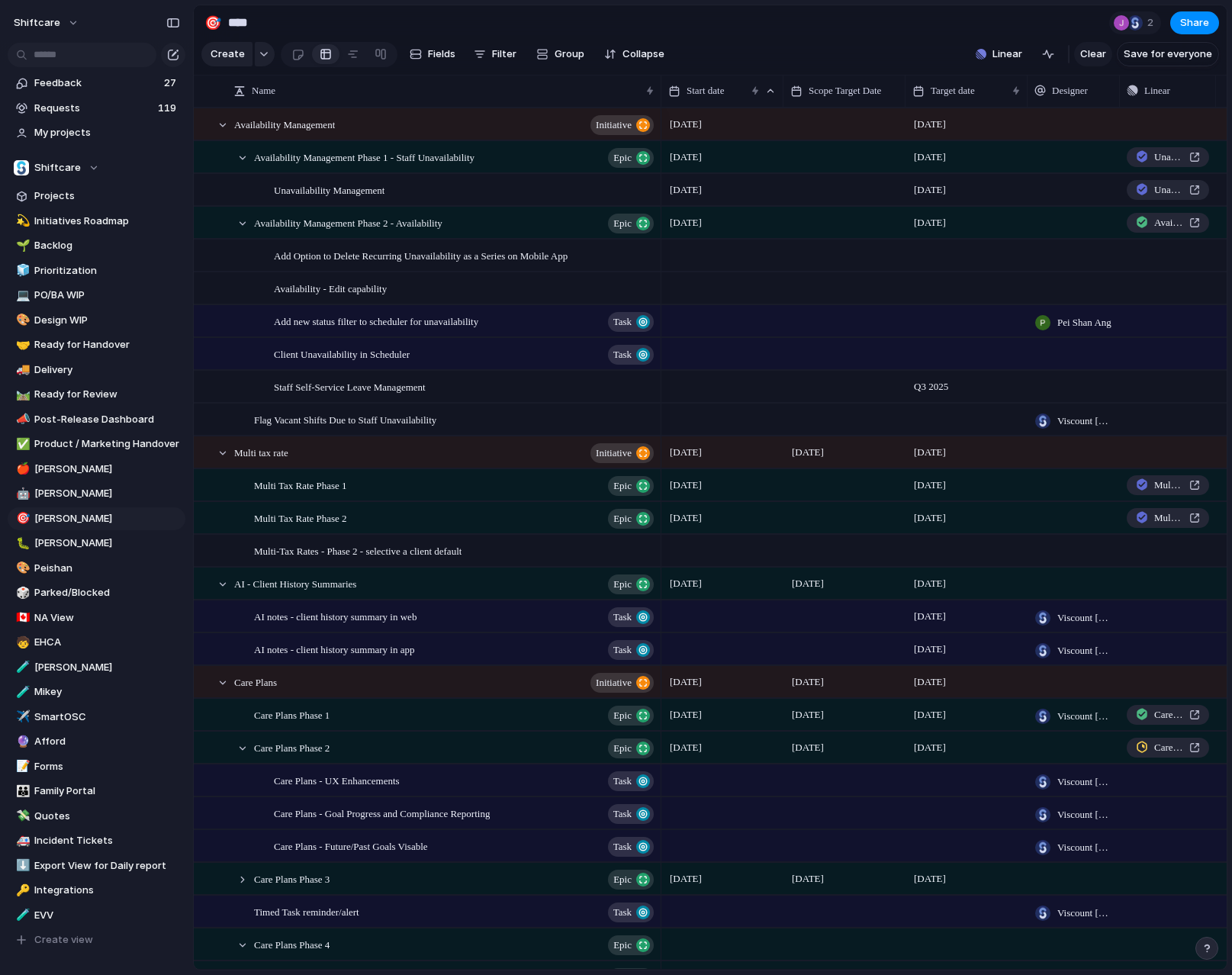
click at [1098, 54] on span "Clear" at bounding box center [1093, 53] width 26 height 15
